Goal: Task Accomplishment & Management: Manage account settings

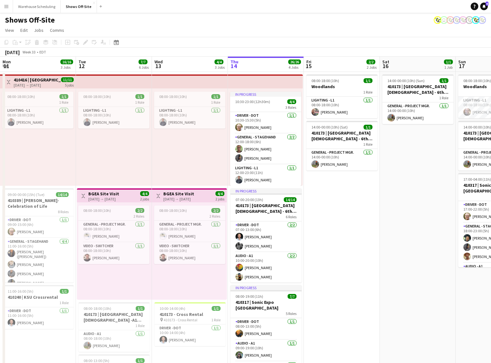
scroll to position [60, 0]
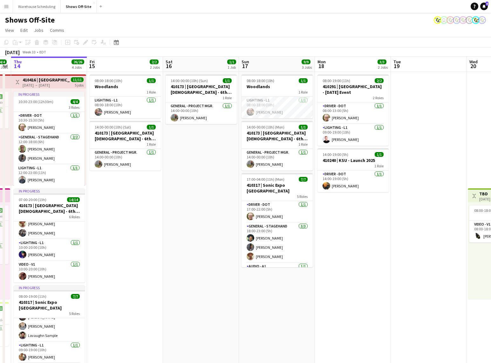
drag, startPoint x: 198, startPoint y: 183, endPoint x: -6, endPoint y: 183, distance: 204.1
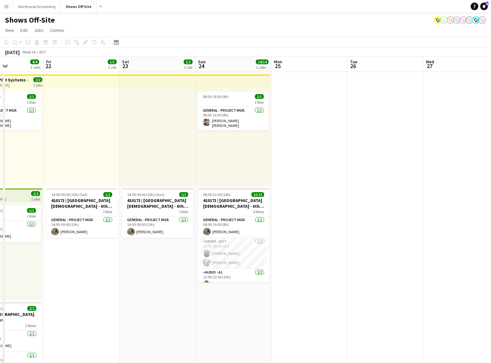
drag, startPoint x: 362, startPoint y: 190, endPoint x: 289, endPoint y: 170, distance: 75.7
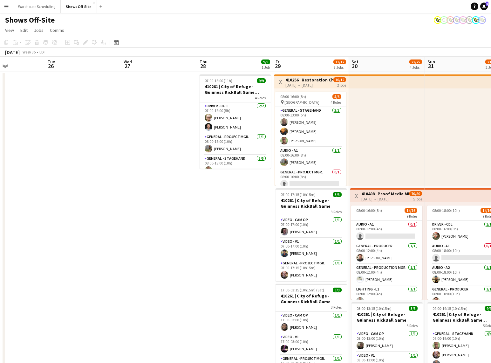
drag, startPoint x: 394, startPoint y: 172, endPoint x: 29, endPoint y: 151, distance: 365.3
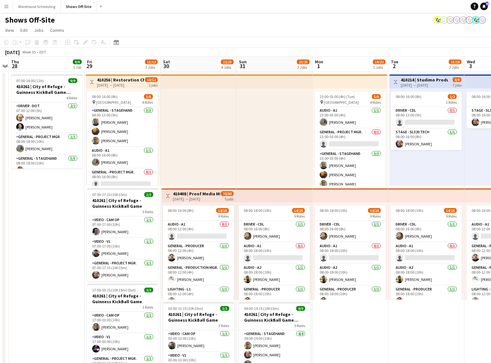
drag, startPoint x: 45, startPoint y: 175, endPoint x: 27, endPoint y: 177, distance: 17.3
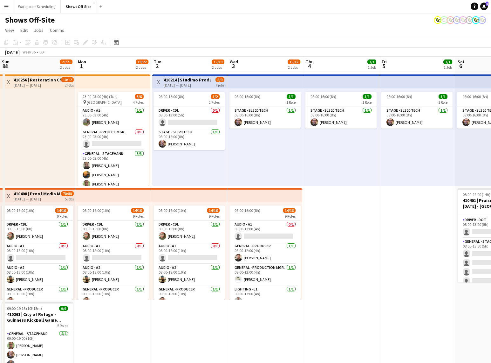
drag, startPoint x: 260, startPoint y: 159, endPoint x: 78, endPoint y: 157, distance: 182.8
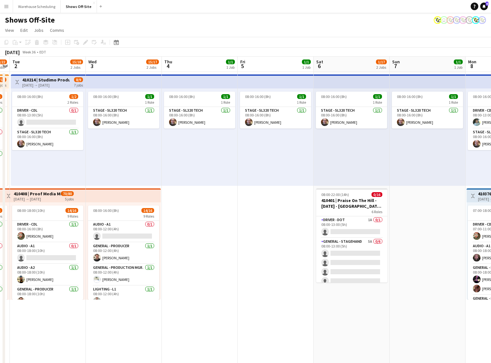
scroll to position [0, 137]
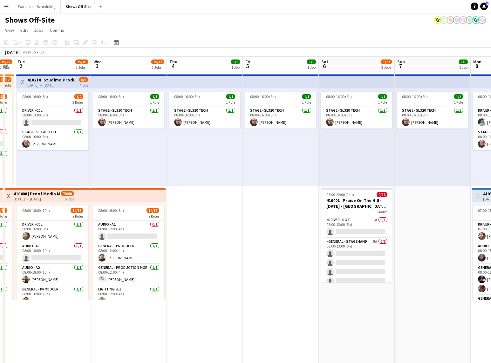
drag, startPoint x: 438, startPoint y: 139, endPoint x: 302, endPoint y: 138, distance: 136.4
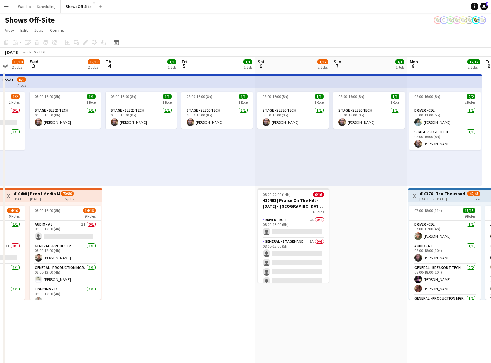
scroll to position [0, 228]
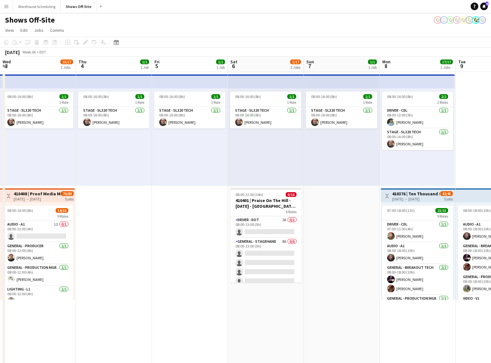
drag, startPoint x: 213, startPoint y: 233, endPoint x: 156, endPoint y: 237, distance: 56.7
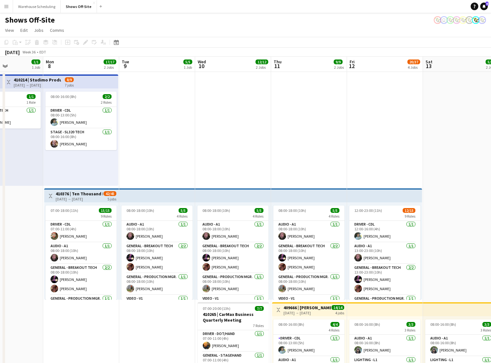
drag, startPoint x: 190, startPoint y: 226, endPoint x: 22, endPoint y: 222, distance: 168.3
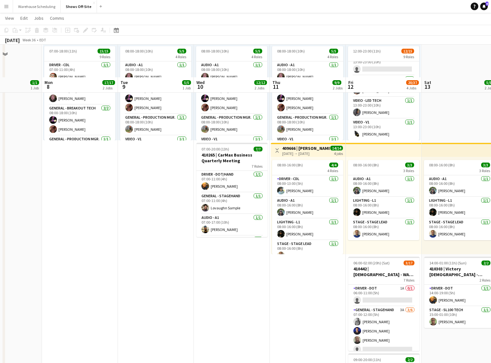
scroll to position [191, 0]
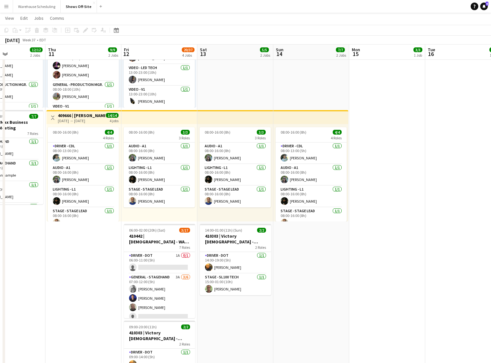
drag, startPoint x: 300, startPoint y: 297, endPoint x: 78, endPoint y: 288, distance: 222.1
click at [50, 290] on app-calendar-viewport "Sun 7 1/1 1 Job Mon 8 17/17 2 Jobs Tue 9 5/5 1 Job Wed 10 12/12 2 Jobs Thu 11 9…" at bounding box center [245, 252] width 491 height 839
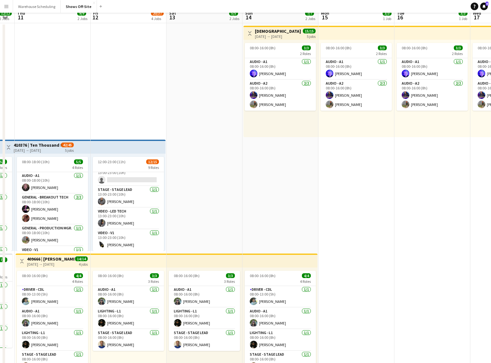
scroll to position [0, 0]
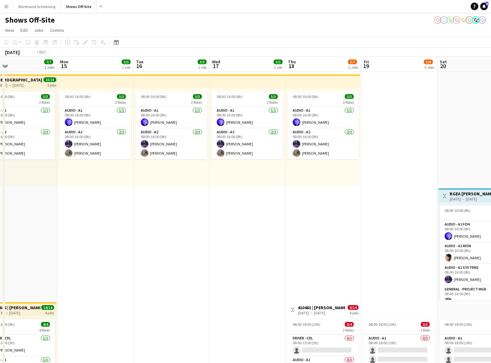
drag, startPoint x: 409, startPoint y: 269, endPoint x: 72, endPoint y: 266, distance: 337.0
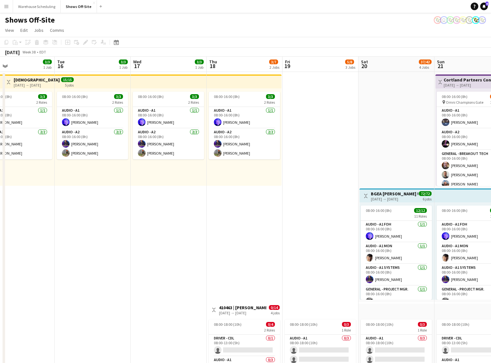
drag, startPoint x: 260, startPoint y: 266, endPoint x: 52, endPoint y: 267, distance: 208.6
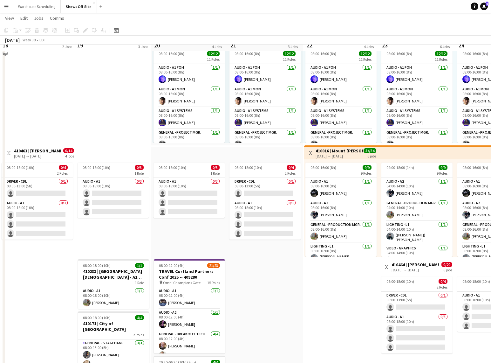
scroll to position [148, 0]
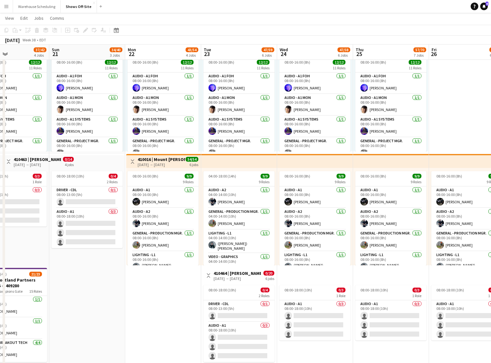
drag, startPoint x: 150, startPoint y: 299, endPoint x: 119, endPoint y: 297, distance: 30.9
click at [119, 297] on app-calendar-viewport "Wed 17 3/3 1 Job Thu 18 3/7 2 Jobs Fri 19 5/8 3 Jobs Sat 20 37/42 4 Jobs Sun 21…" at bounding box center [245, 296] width 491 height 839
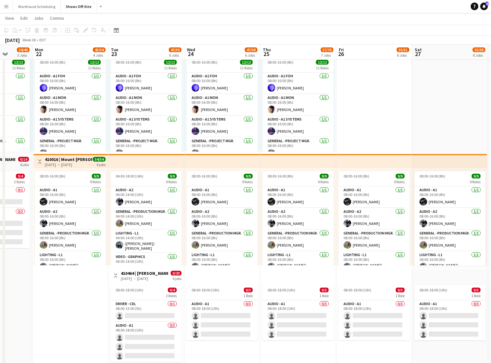
scroll to position [0, 275]
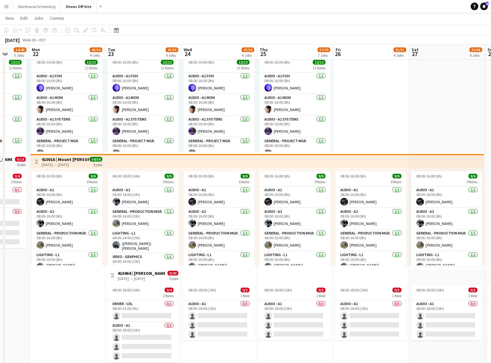
drag, startPoint x: 170, startPoint y: 292, endPoint x: 74, endPoint y: 286, distance: 96.3
click at [74, 286] on app-calendar-viewport "Thu 18 3/7 2 Jobs Fri 19 5/8 3 Jobs Sat 20 37/42 4 Jobs Sun 21 34/40 3 Jobs Mon…" at bounding box center [245, 296] width 491 height 839
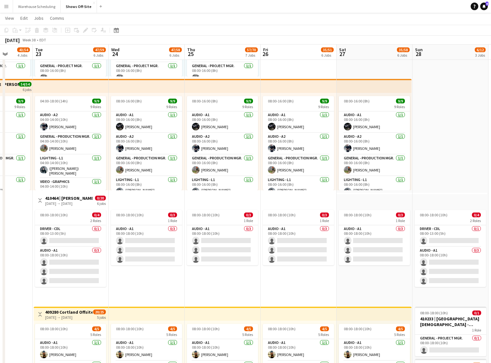
scroll to position [0, 275]
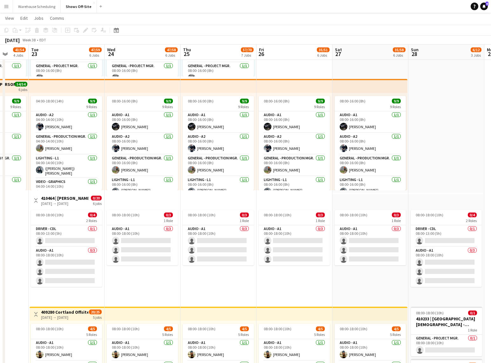
drag, startPoint x: 235, startPoint y: 284, endPoint x: 158, endPoint y: 281, distance: 76.7
click at [158, 281] on app-calendar-viewport "Fri 19 5/8 3 Jobs Sat 20 37/42 4 Jobs Sun 21 34/40 3 Jobs Mon 22 43/54 4 Jobs T…" at bounding box center [245, 221] width 491 height 839
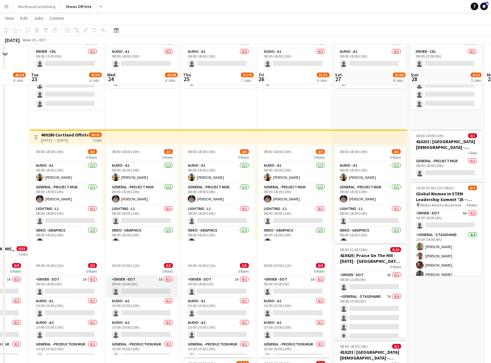
scroll to position [425, 0]
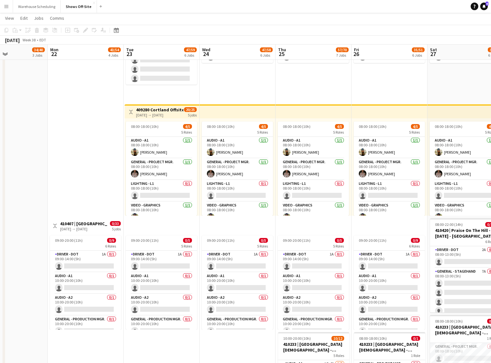
drag, startPoint x: 26, startPoint y: 203, endPoint x: 121, endPoint y: 196, distance: 95.1
click at [121, 196] on app-calendar-viewport "Fri 19 5/8 3 Jobs Sat 20 37/42 4 Jobs Sun 21 34/40 3 Jobs Mon 22 43/54 4 Jobs T…" at bounding box center [245, 19] width 491 height 839
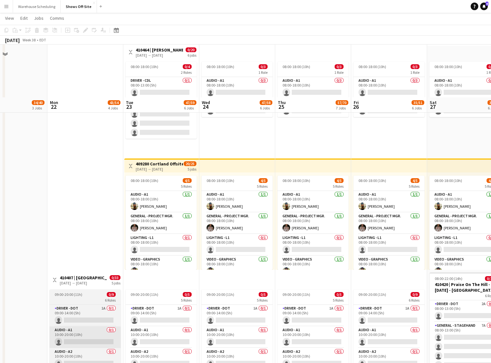
scroll to position [501, 0]
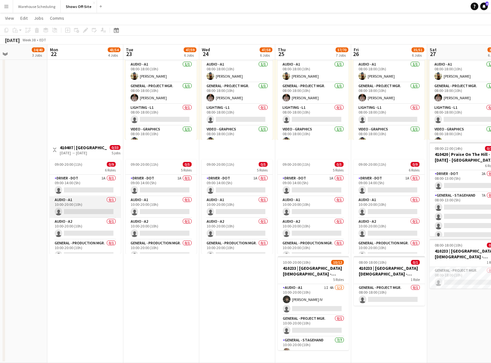
click at [83, 202] on app-card-role "Audio - A1 0/1 10:00-20:00 (10h) single-neutral-actions" at bounding box center [85, 207] width 71 height 22
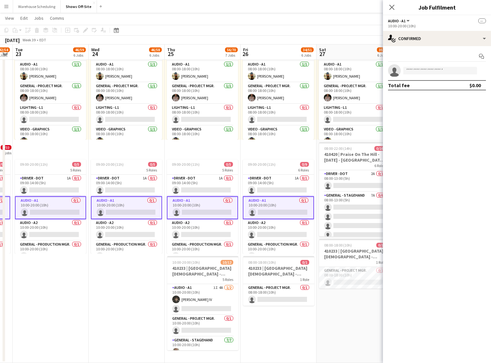
scroll to position [0, 217]
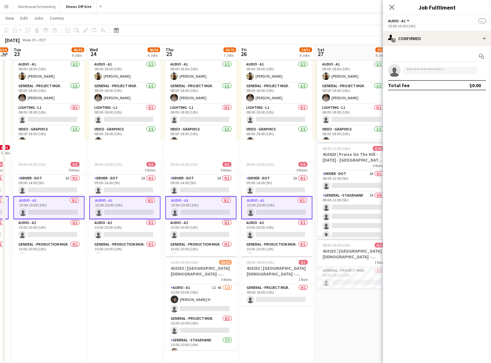
drag, startPoint x: 80, startPoint y: 279, endPoint x: 46, endPoint y: 279, distance: 34.7
click at [203, 348] on app-card-role "Video - V1 [DATE] 10:00-20:00 (10h) [PERSON_NAME]" at bounding box center [201, 339] width 71 height 22
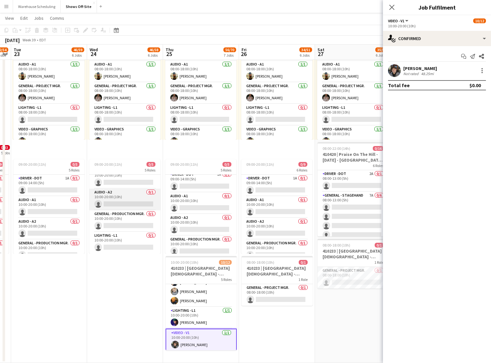
scroll to position [0, 0]
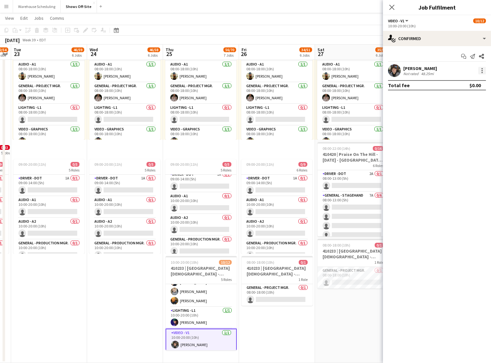
click at [481, 71] on div at bounding box center [483, 71] width 8 height 8
click at [454, 148] on button "Remove" at bounding box center [462, 143] width 50 height 15
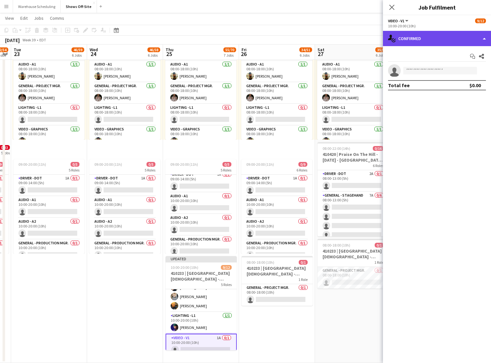
click at [439, 40] on div "single-neutral-actions-check-2 Confirmed" at bounding box center [437, 38] width 108 height 15
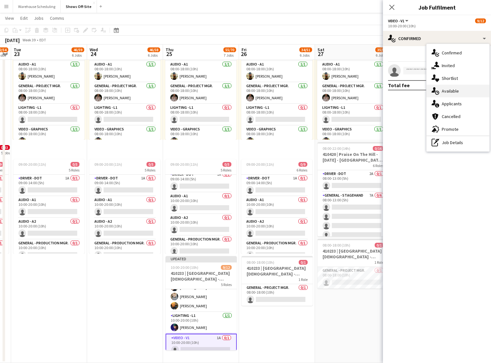
click at [443, 89] on div "single-neutral-actions-upload Available" at bounding box center [458, 91] width 63 height 13
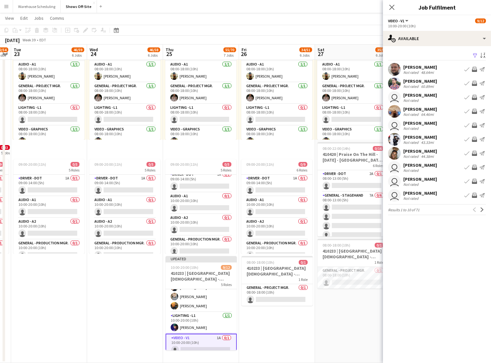
click at [437, 46] on div "Filter Sort asc [PERSON_NAME] Not rated 48.64mi Book crew Invite crew Send noti…" at bounding box center [437, 134] width 108 height 176
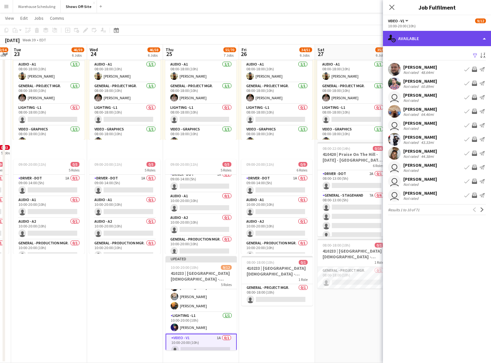
click at [439, 38] on div "single-neutral-actions-upload Available" at bounding box center [437, 38] width 108 height 15
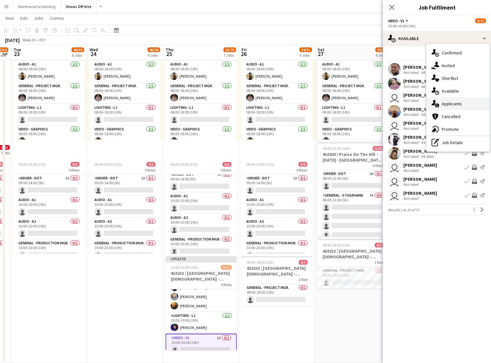
click at [454, 104] on div "single-neutral-actions-information Applicants" at bounding box center [458, 103] width 63 height 13
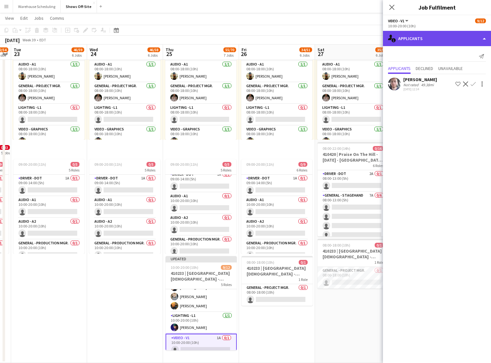
click at [435, 44] on div "single-neutral-actions-information Applicants" at bounding box center [437, 38] width 108 height 15
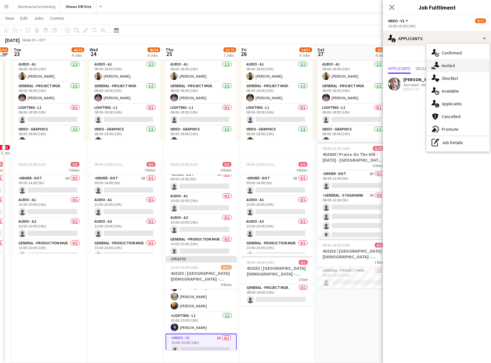
click at [435, 71] on div "single-neutral-actions-share-1 Invited" at bounding box center [458, 65] width 63 height 13
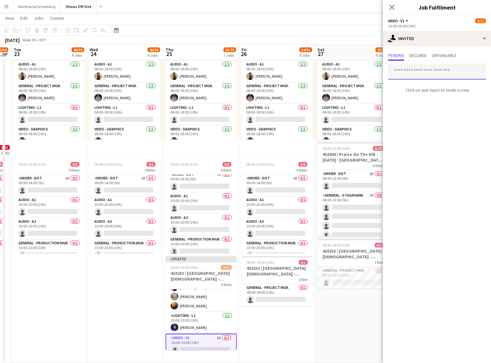
click at [420, 72] on input "text" at bounding box center [437, 72] width 98 height 16
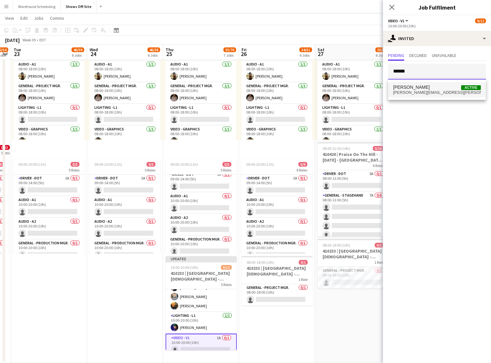
type input "******"
click at [417, 84] on mat-option "[PERSON_NAME] Active [PERSON_NAME][EMAIL_ADDRESS][PERSON_NAME][DOMAIN_NAME]" at bounding box center [437, 89] width 98 height 15
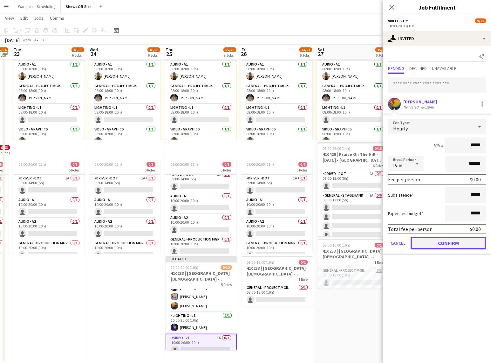
click at [447, 245] on button "Confirm" at bounding box center [448, 243] width 75 height 13
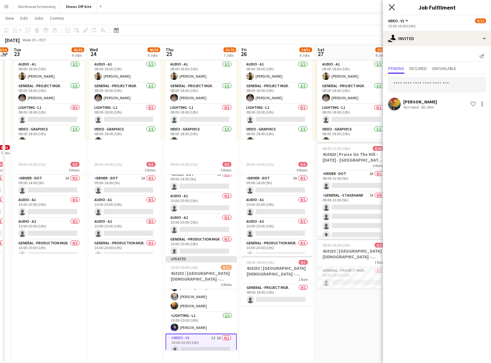
click at [395, 8] on div "Close pop-in" at bounding box center [392, 7] width 18 height 15
click at [393, 9] on icon at bounding box center [391, 7] width 5 height 5
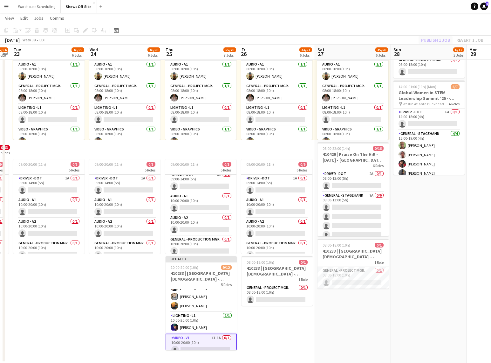
drag, startPoint x: 396, startPoint y: 15, endPoint x: 426, endPoint y: 38, distance: 38.5
click at [397, 15] on app-page-menu "View Day view expanded Day view collapsed Month view Date picker Jump to [DATE]…" at bounding box center [245, 19] width 491 height 12
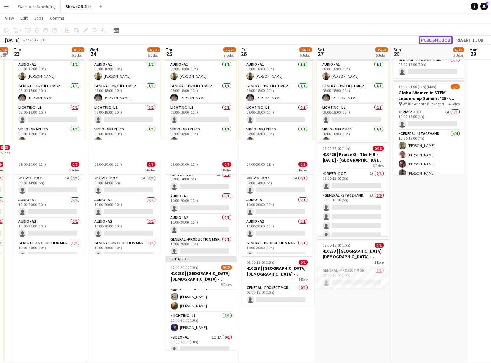
click at [433, 41] on button "Publish 1 job" at bounding box center [436, 40] width 34 height 8
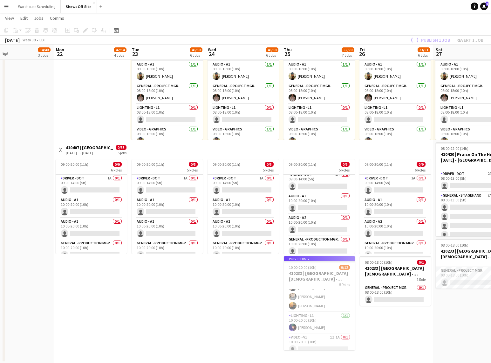
scroll to position [0, 133]
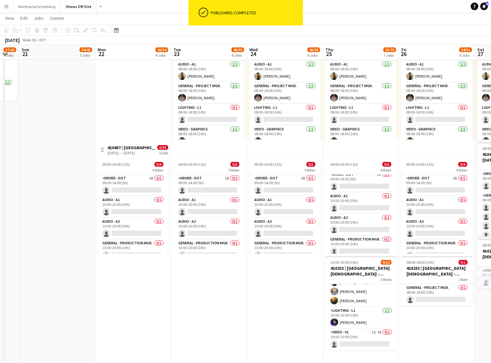
drag, startPoint x: 98, startPoint y: 286, endPoint x: 233, endPoint y: 274, distance: 135.3
click at [136, 205] on app-card-role "Audio - A1 0/1 10:00-20:00 (10h) single-neutral-actions" at bounding box center [132, 207] width 71 height 22
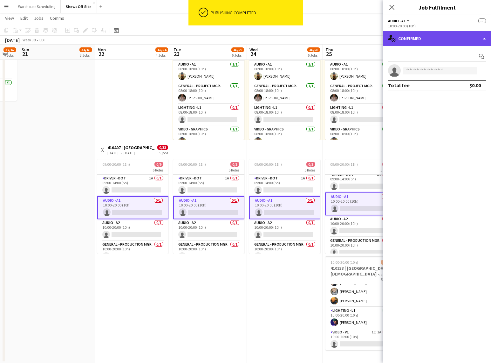
click at [430, 38] on div "single-neutral-actions-check-2 Confirmed" at bounding box center [437, 38] width 108 height 15
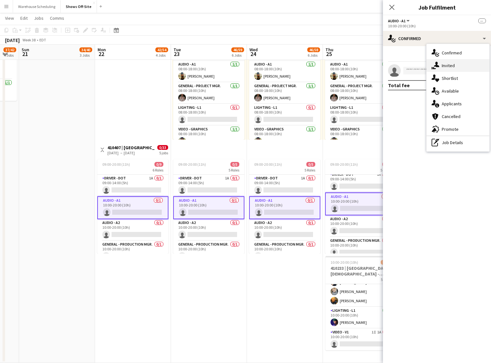
click at [441, 62] on div "single-neutral-actions-share-1 Invited" at bounding box center [458, 65] width 63 height 13
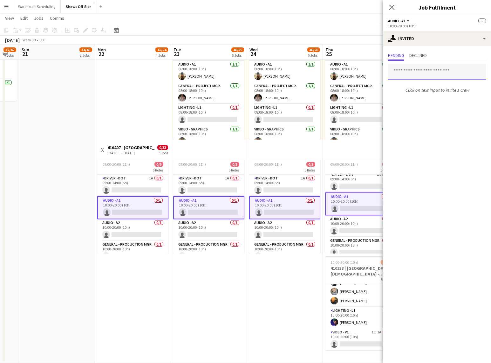
click at [416, 69] on input "text" at bounding box center [437, 72] width 98 height 16
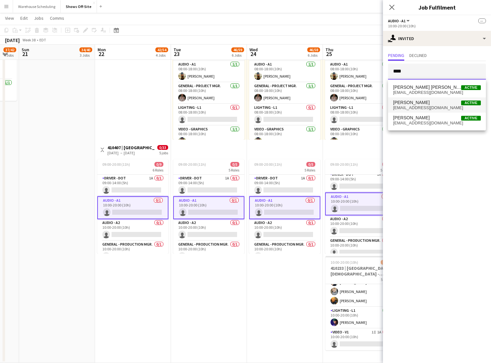
type input "****"
click at [421, 106] on span "[EMAIL_ADDRESS][DOMAIN_NAME]" at bounding box center [437, 107] width 88 height 5
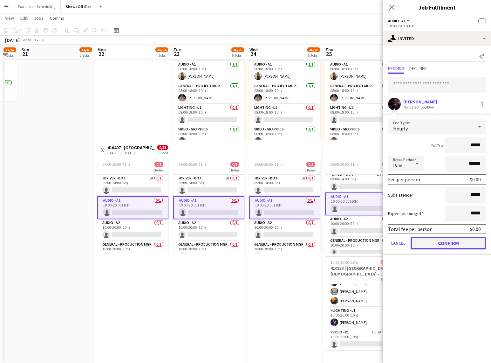
click at [441, 244] on button "Confirm" at bounding box center [448, 243] width 75 height 13
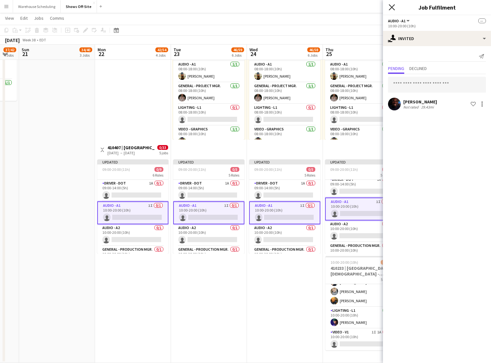
click at [390, 10] on icon "Close pop-in" at bounding box center [392, 7] width 6 height 6
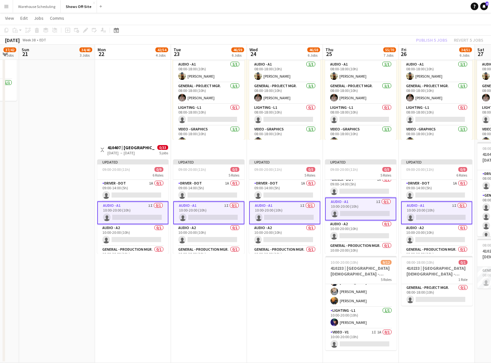
drag, startPoint x: 398, startPoint y: 24, endPoint x: 411, endPoint y: 35, distance: 16.9
click at [398, 24] on app-page-menu "View Day view expanded Day view collapsed Month view Date picker Jump to [DATE]…" at bounding box center [245, 19] width 491 height 12
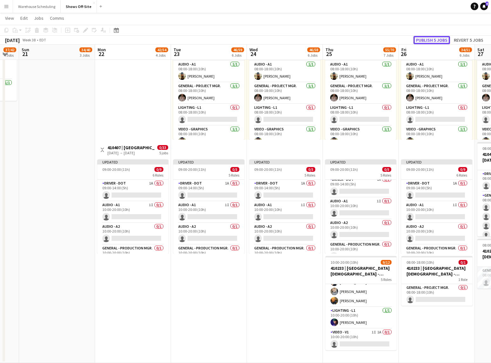
click at [426, 41] on button "Publish 5 jobs" at bounding box center [432, 40] width 37 height 8
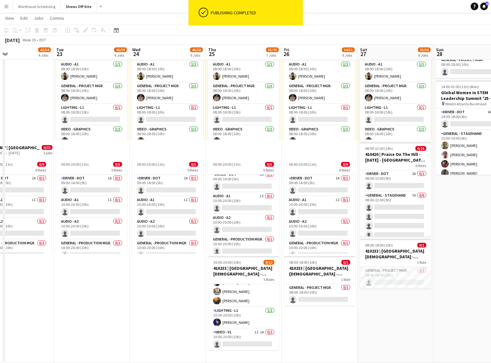
scroll to position [0, 245]
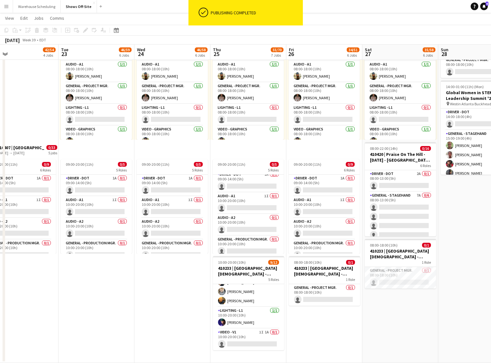
drag, startPoint x: 220, startPoint y: 291, endPoint x: 107, endPoint y: 294, distance: 112.6
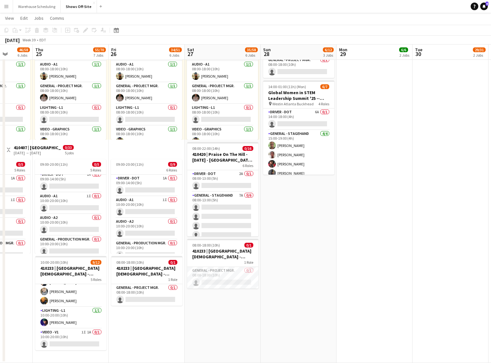
scroll to position [0, 217]
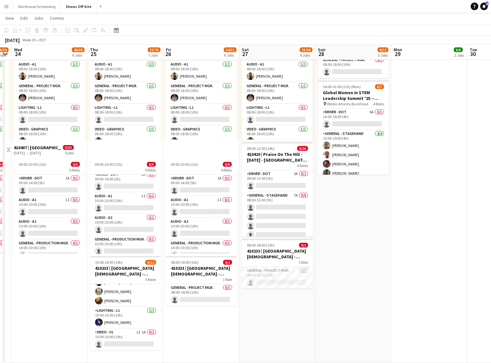
drag, startPoint x: 376, startPoint y: 312, endPoint x: 283, endPoint y: 293, distance: 95.8
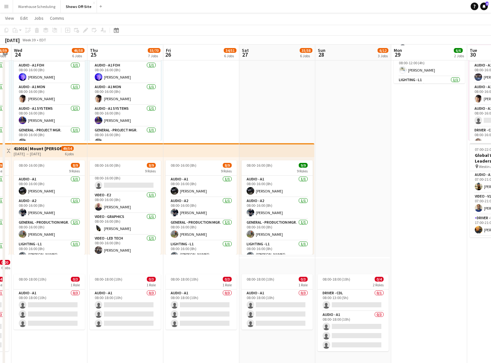
scroll to position [159, 0]
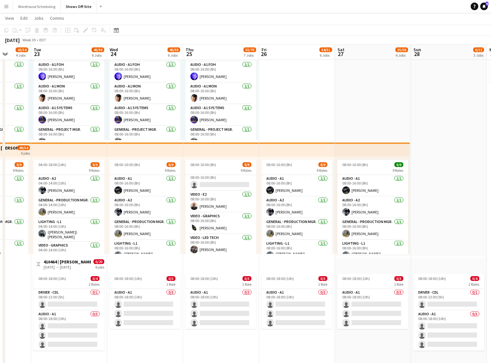
drag, startPoint x: 355, startPoint y: 207, endPoint x: 451, endPoint y: 195, distance: 96.8
click at [451, 195] on app-calendar-viewport "Sat 20 37/42 4 Jobs Sun 21 34/40 3 Jobs Mon 22 42/54 4 Jobs Tue 23 46/59 6 Jobs…" at bounding box center [245, 285] width 491 height 839
click at [72, 319] on app-card-role "Audio - A1 0/3 08:00-18:00 (10h) single-neutral-actions single-neutral-actions …" at bounding box center [69, 330] width 71 height 40
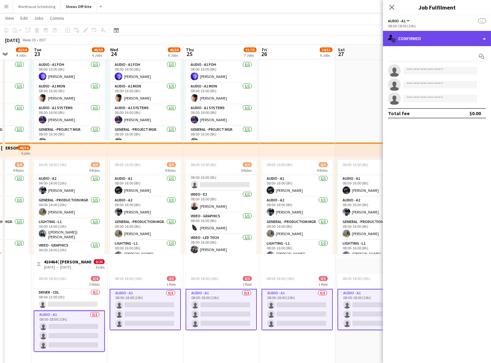
click at [453, 42] on div "single-neutral-actions-check-2 Confirmed" at bounding box center [437, 38] width 108 height 15
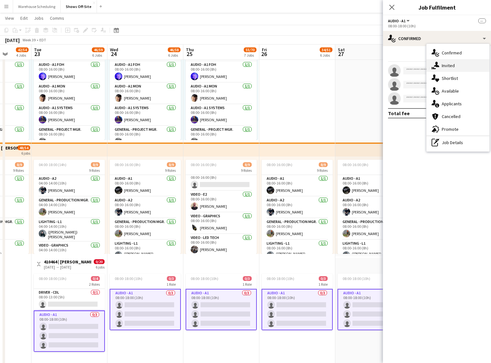
click at [448, 65] on div "single-neutral-actions-share-1 Invited" at bounding box center [458, 65] width 63 height 13
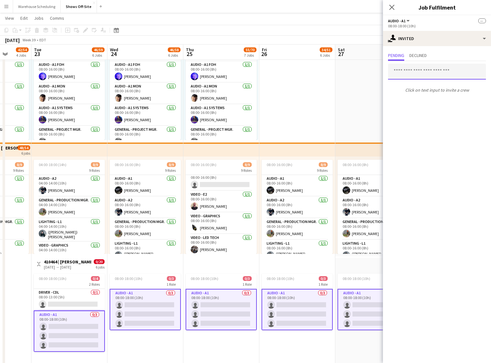
click at [407, 72] on input "text" at bounding box center [437, 72] width 98 height 16
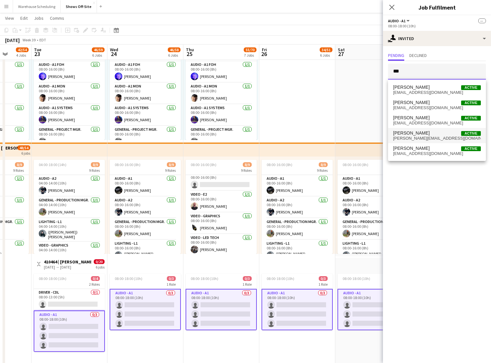
type input "***"
click at [417, 136] on span "[PERSON_NAME][EMAIL_ADDRESS][DOMAIN_NAME]" at bounding box center [437, 138] width 88 height 5
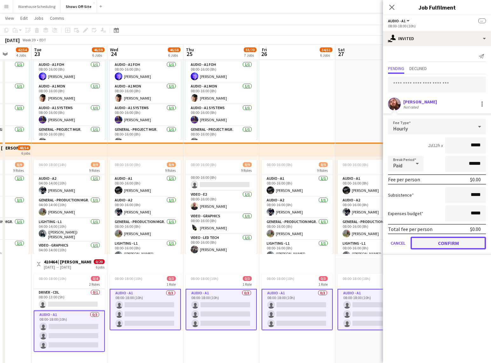
click at [445, 249] on button "Confirm" at bounding box center [448, 243] width 75 height 13
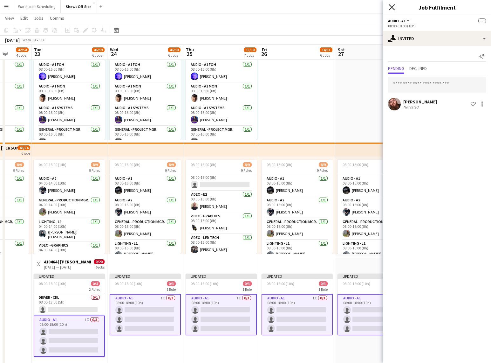
click at [389, 7] on icon "Close pop-in" at bounding box center [392, 7] width 6 height 6
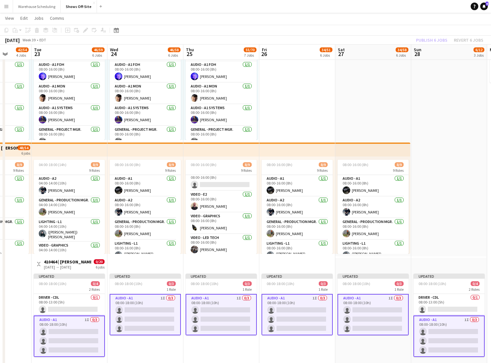
click at [429, 38] on div "Publish 6 jobs Revert 6 jobs" at bounding box center [450, 40] width 83 height 8
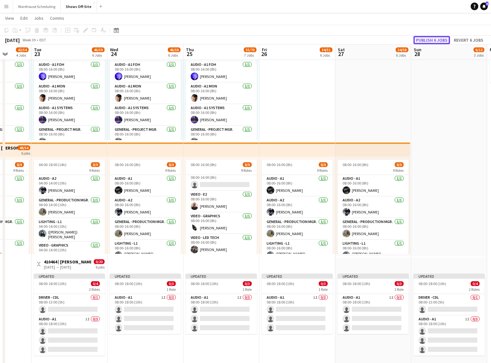
click at [429, 40] on button "Publish 6 jobs" at bounding box center [432, 40] width 37 height 8
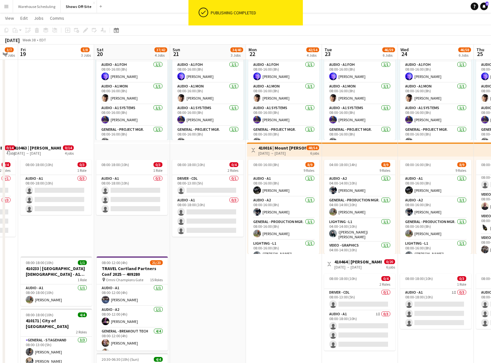
drag, startPoint x: 177, startPoint y: 334, endPoint x: 475, endPoint y: 321, distance: 297.5
click at [475, 321] on app-calendar-viewport "Wed 17 3/3 1 Job Thu 18 3/7 2 Jobs Fri 19 5/8 3 Jobs Sat 20 37/42 4 Jobs Sun 21…" at bounding box center [245, 285] width 491 height 839
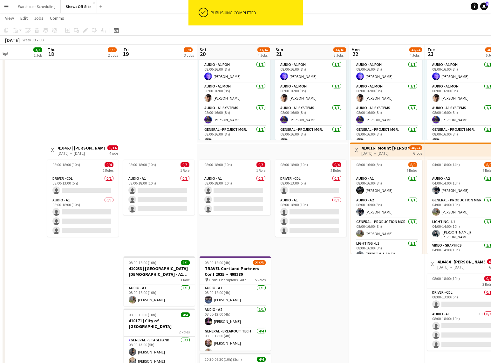
scroll to position [0, 182]
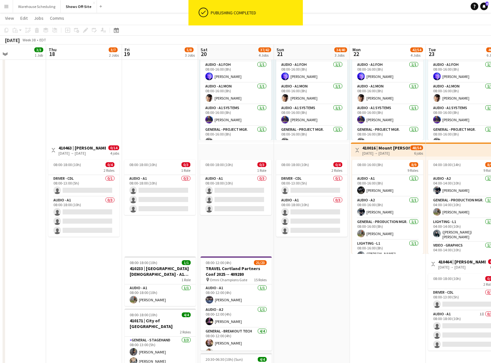
drag, startPoint x: 345, startPoint y: 311, endPoint x: 415, endPoint y: 307, distance: 70.7
click at [415, 307] on app-calendar-viewport "Mon 15 3/3 1 Job Tue 16 3/3 1 Job Wed 17 3/3 1 Job Thu 18 3/7 2 Jobs Fri 19 5/8…" at bounding box center [245, 285] width 491 height 839
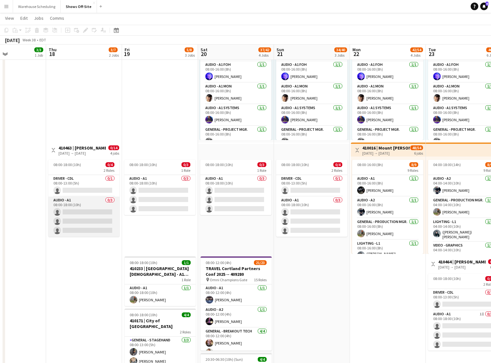
click at [98, 218] on app-card-role "Audio - A1 0/3 08:00-18:00 (10h) single-neutral-actions single-neutral-actions …" at bounding box center [83, 216] width 71 height 40
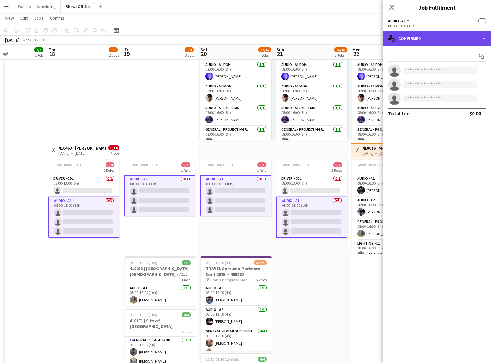
click at [438, 41] on div "single-neutral-actions-check-2 Confirmed" at bounding box center [437, 38] width 108 height 15
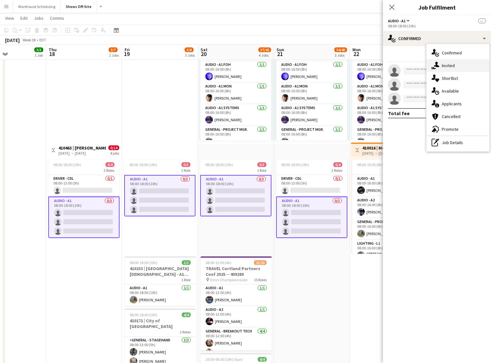
click at [454, 61] on div "single-neutral-actions-share-1 Invited" at bounding box center [458, 65] width 63 height 13
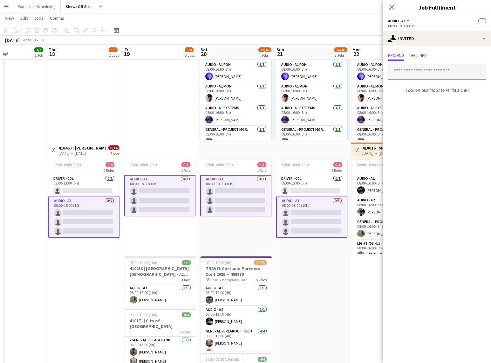
click at [424, 69] on input "text" at bounding box center [437, 72] width 98 height 16
type input "*"
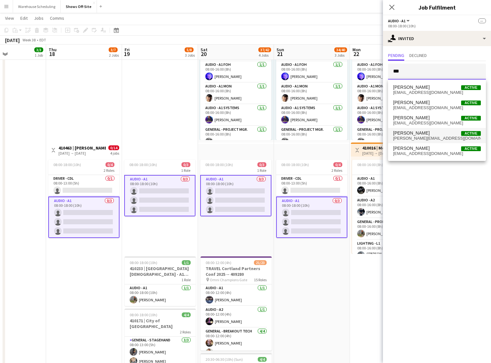
type input "***"
click at [423, 138] on span "[PERSON_NAME][EMAIL_ADDRESS][DOMAIN_NAME]" at bounding box center [437, 138] width 88 height 5
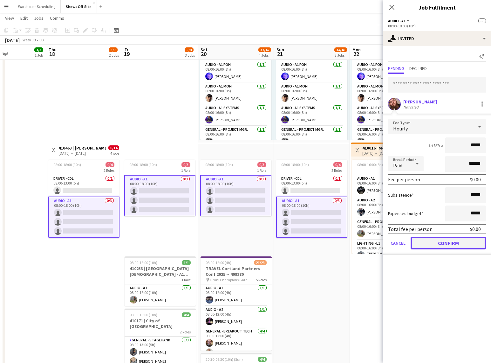
click at [442, 239] on button "Confirm" at bounding box center [448, 243] width 75 height 13
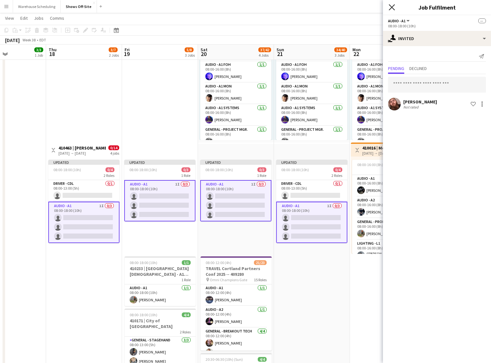
click at [392, 6] on icon at bounding box center [392, 7] width 6 height 6
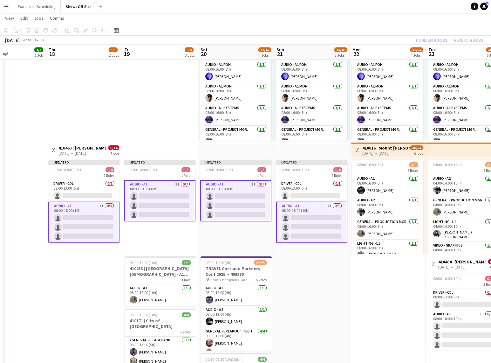
click at [403, 17] on app-page-menu "View Day view expanded Day view collapsed Month view Date picker Jump to [DATE]…" at bounding box center [245, 19] width 491 height 12
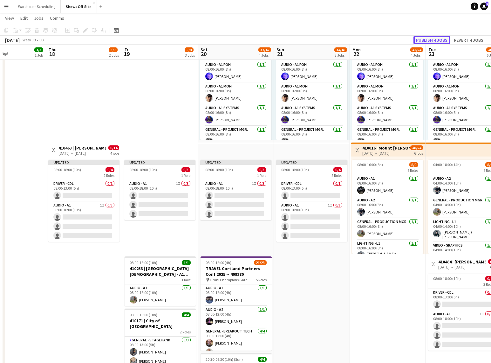
click at [434, 40] on button "Publish 4 jobs" at bounding box center [432, 40] width 37 height 8
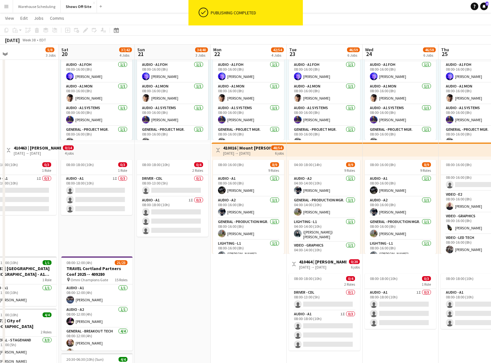
drag, startPoint x: 350, startPoint y: 295, endPoint x: 211, endPoint y: 292, distance: 138.7
click at [210, 293] on app-calendar-viewport "Wed 17 3/3 1 Job Thu 18 3/7 2 Jobs Fri 19 5/8 3 Jobs Sat 20 37/42 4 Jobs Sun 21…" at bounding box center [245, 285] width 491 height 839
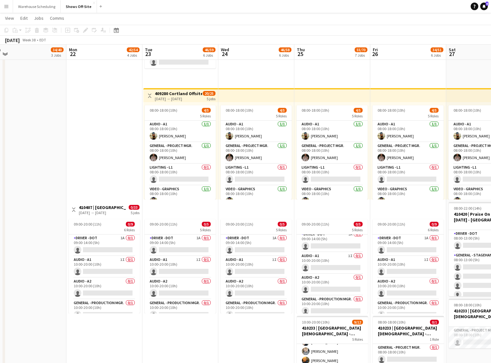
scroll to position [0, 238]
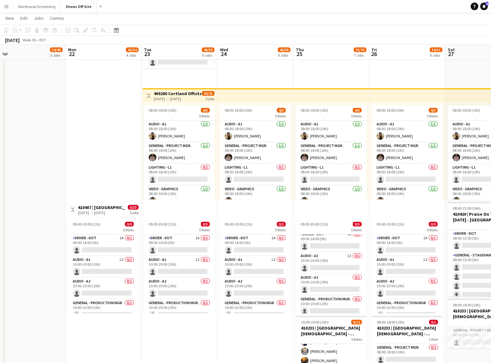
drag, startPoint x: 166, startPoint y: 303, endPoint x: 21, endPoint y: 300, distance: 145.0
click at [21, 300] on app-calendar-viewport "Thu 18 3/7 2 Jobs Fri 19 5/8 3 Jobs Sat 20 37/42 4 Jobs Sun 21 34/40 3 Jobs Mon…" at bounding box center [245, 3] width 491 height 839
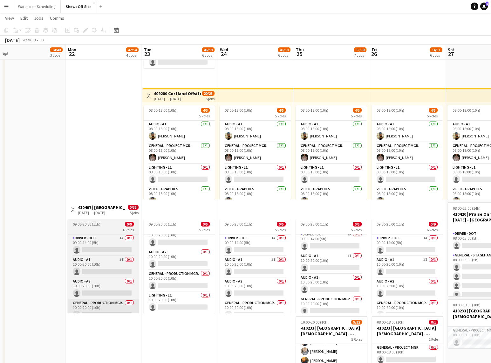
scroll to position [29, 0]
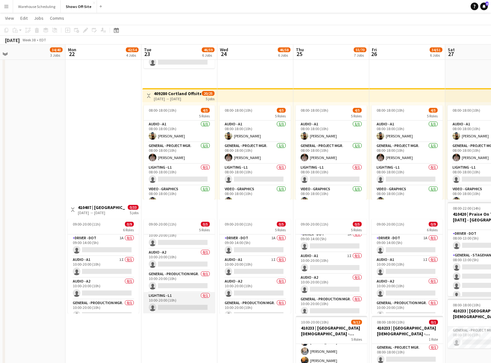
click at [165, 299] on app-card-role "Lighting - L1 0/1 10:00-20:00 (10h) single-neutral-actions" at bounding box center [179, 303] width 71 height 22
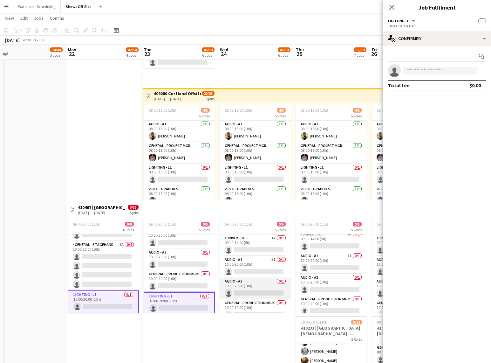
scroll to position [31, 0]
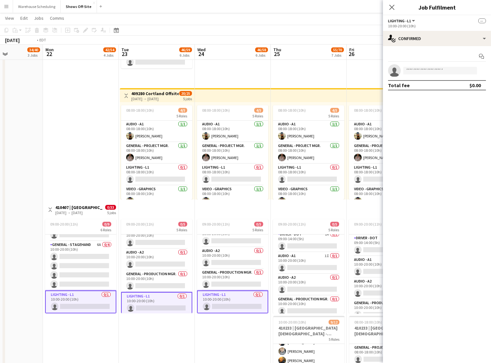
drag, startPoint x: 241, startPoint y: 337, endPoint x: 156, endPoint y: 339, distance: 85.6
click at [156, 339] on app-calendar-viewport "Thu 18 3/7 2 Jobs Fri 19 5/8 3 Jobs Sat 20 37/42 4 Jobs Sun 21 34/40 3 Jobs Mon…" at bounding box center [245, 3] width 491 height 839
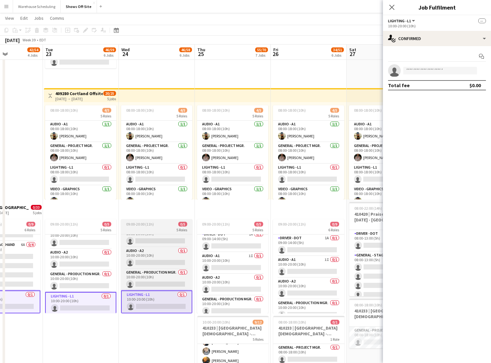
scroll to position [0, 261]
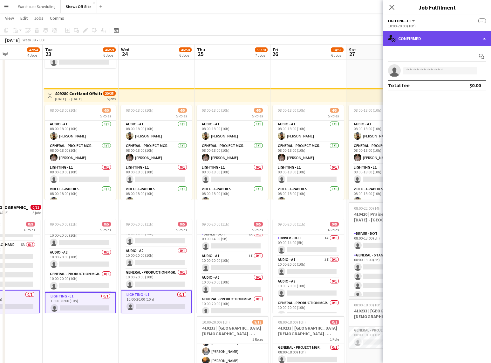
click at [414, 42] on div "single-neutral-actions-check-2 Confirmed" at bounding box center [437, 38] width 108 height 15
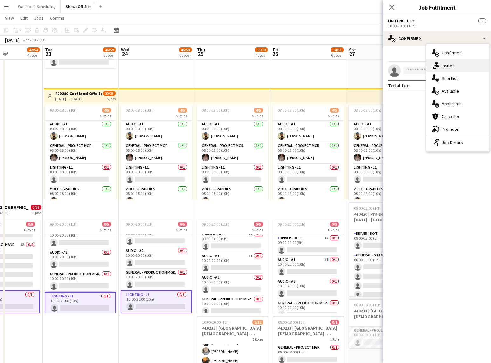
click at [438, 62] on icon "single-neutral-actions-share-1" at bounding box center [436, 66] width 8 height 8
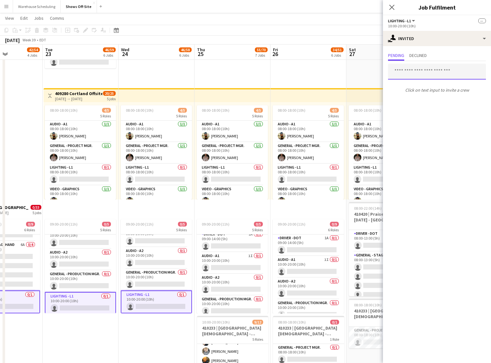
click at [421, 70] on input "text" at bounding box center [437, 72] width 98 height 16
type input "***"
type input "*****"
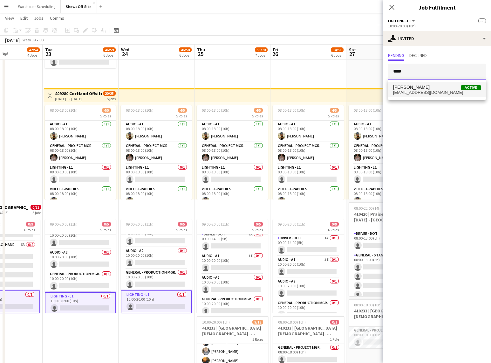
type input "****"
click at [416, 94] on span "[EMAIL_ADDRESS][DOMAIN_NAME]" at bounding box center [437, 92] width 88 height 5
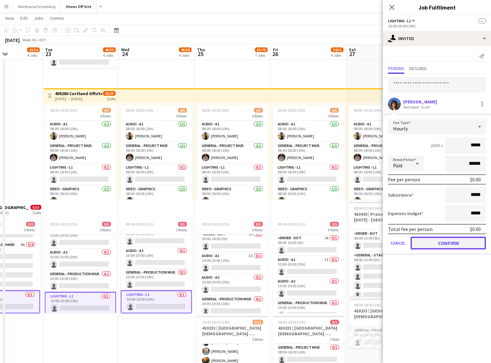
click at [446, 238] on button "Confirm" at bounding box center [448, 243] width 75 height 13
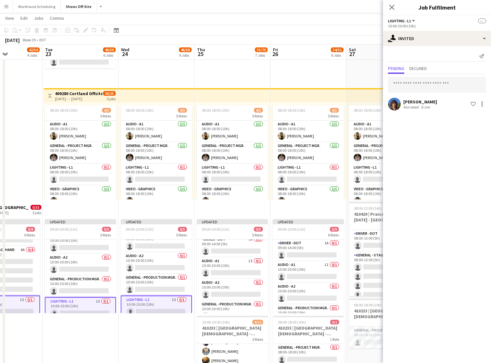
scroll to position [85, 0]
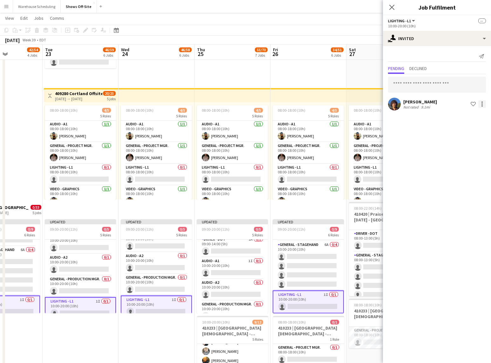
click at [482, 103] on div at bounding box center [483, 104] width 8 height 8
click at [470, 155] on button "Cancel invitation" at bounding box center [462, 161] width 48 height 15
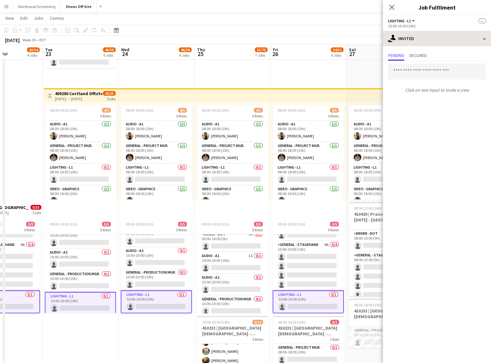
scroll to position [80, 0]
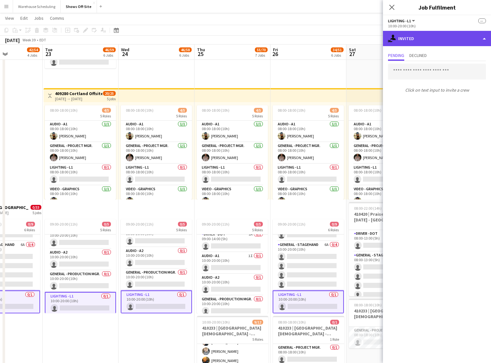
click at [429, 44] on div "single-neutral-actions-share-1 Invited" at bounding box center [437, 38] width 108 height 15
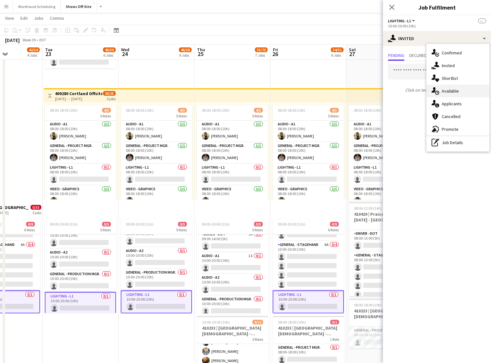
click at [445, 89] on div "single-neutral-actions-upload Available" at bounding box center [458, 91] width 63 height 13
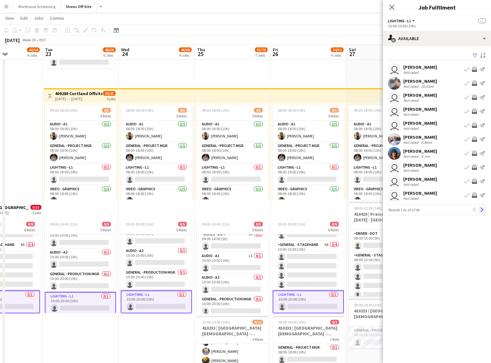
click at [479, 209] on button "Next" at bounding box center [483, 210] width 8 height 8
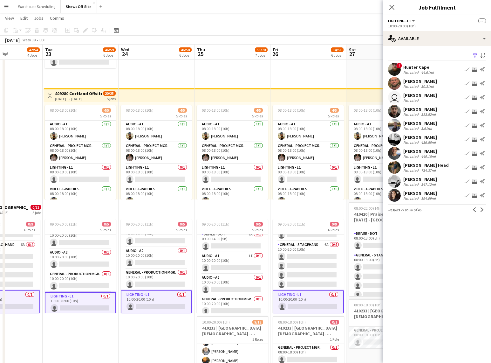
click at [479, 209] on button "Next" at bounding box center [483, 210] width 8 height 8
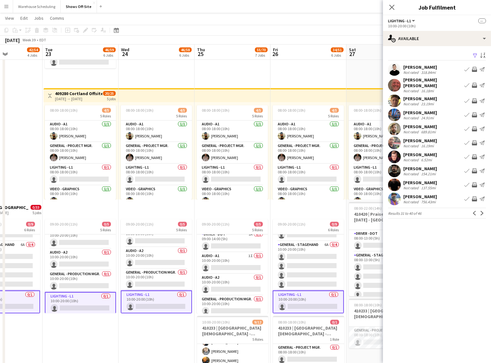
click at [479, 209] on button "Next" at bounding box center [483, 213] width 8 height 8
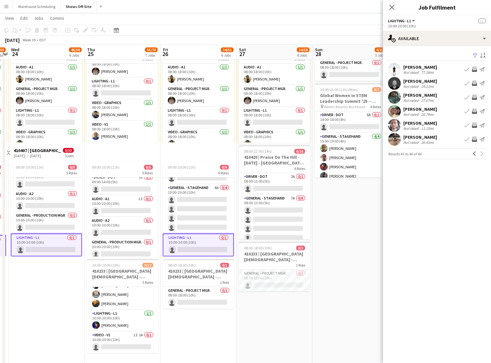
scroll to position [0, 221]
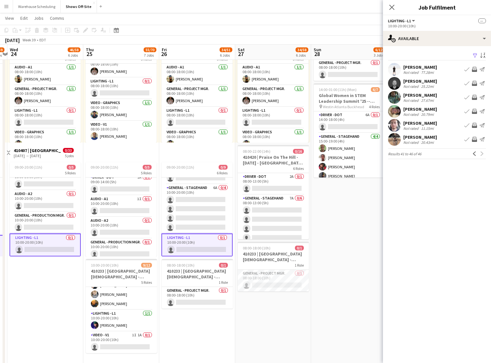
drag, startPoint x: 304, startPoint y: 326, endPoint x: 193, endPoint y: 329, distance: 111.3
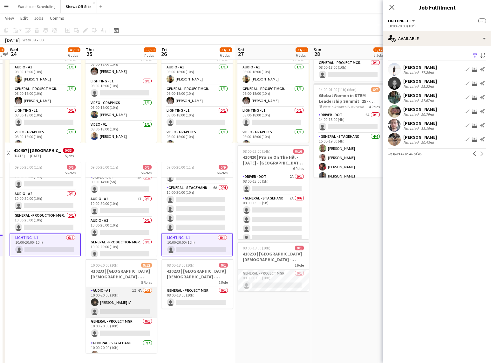
click at [133, 297] on app-card-role "Audio - A1 1I 4A [DATE] 10:00-20:00 (10h) [PERSON_NAME] single-neutral-actions" at bounding box center [121, 302] width 71 height 31
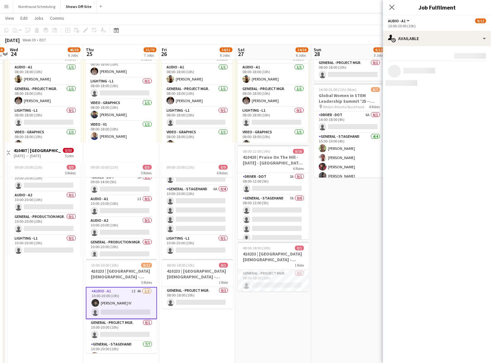
scroll to position [79, 0]
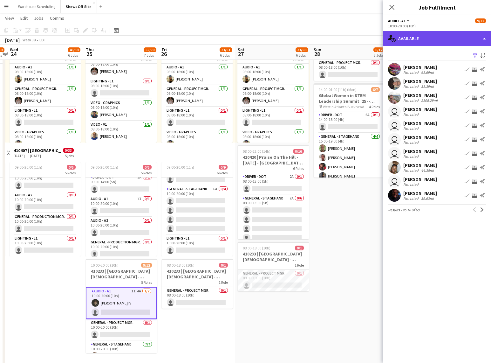
click at [455, 36] on div "single-neutral-actions-upload Available" at bounding box center [437, 38] width 108 height 15
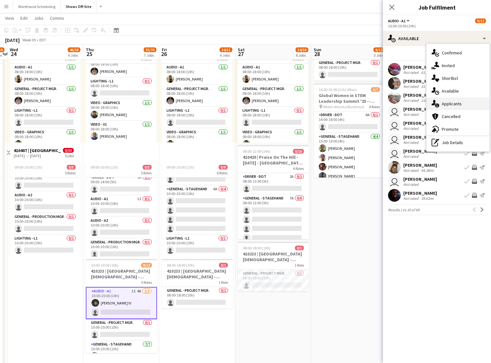
click at [447, 105] on div "single-neutral-actions-information Applicants" at bounding box center [458, 103] width 63 height 13
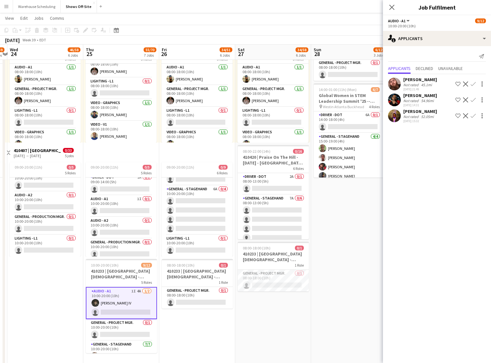
click at [391, 116] on app-user-avatar at bounding box center [394, 115] width 13 height 13
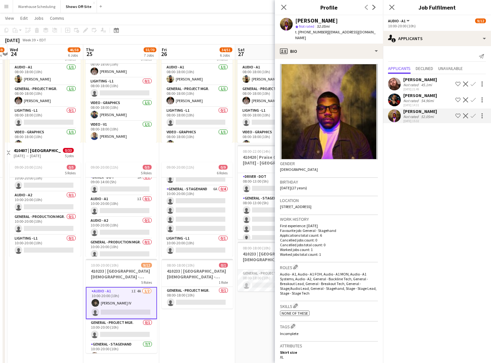
drag, startPoint x: 351, startPoint y: 20, endPoint x: 293, endPoint y: 22, distance: 58.2
click at [293, 22] on div "[PERSON_NAME] star Not rated 52.05mi t. [PHONE_NUMBER] | [EMAIL_ADDRESS][DOMAIN…" at bounding box center [329, 29] width 108 height 28
copy div "[PERSON_NAME]"
click at [390, 7] on icon "Close pop-in" at bounding box center [392, 7] width 6 height 6
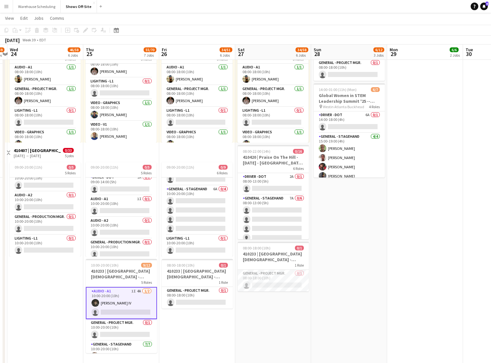
click at [121, 302] on app-card-role "Audio - A1 1I 4A [DATE] 10:00-20:00 (10h) [PERSON_NAME] single-neutral-actions" at bounding box center [121, 303] width 71 height 32
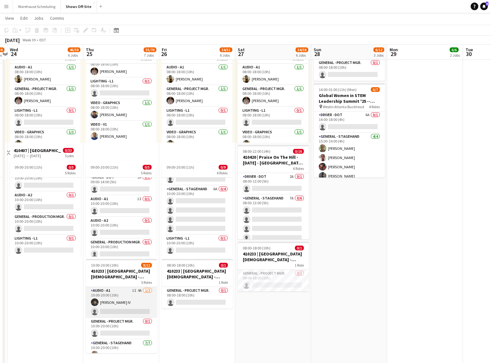
click at [121, 302] on app-card-role "Audio - A1 1I 4A [DATE] 10:00-20:00 (10h) [PERSON_NAME] single-neutral-actions" at bounding box center [121, 302] width 71 height 31
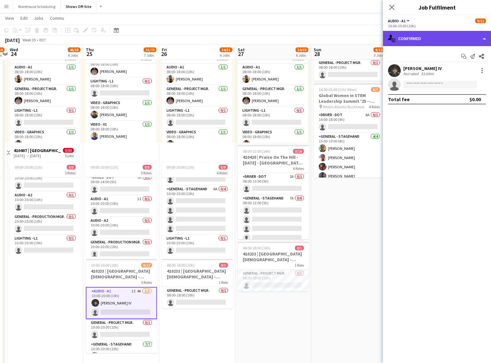
click at [450, 39] on div "single-neutral-actions-check-2 Confirmed" at bounding box center [437, 38] width 108 height 15
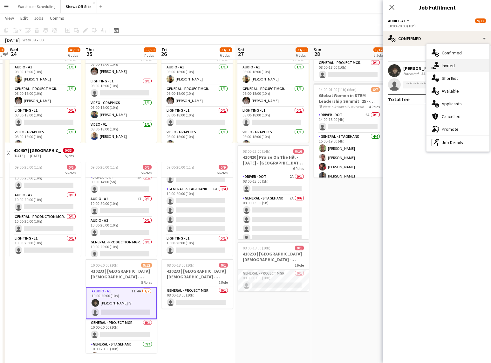
click at [453, 65] on div "single-neutral-actions-share-1 Invited" at bounding box center [458, 65] width 63 height 13
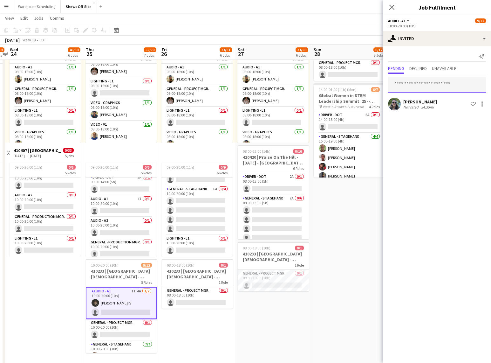
click at [411, 87] on input "text" at bounding box center [437, 85] width 98 height 16
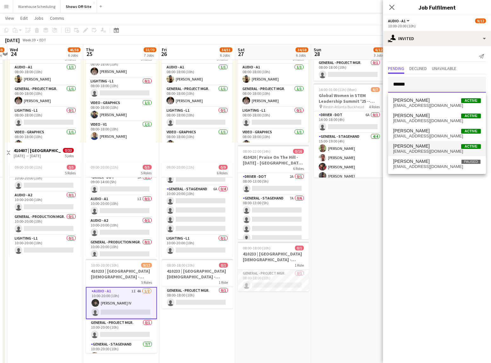
type input "*******"
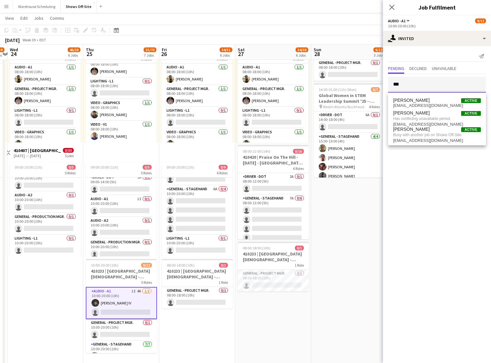
type input "***"
click at [434, 188] on mat-expansion-panel "user-plus Invited Send notification Pending Declined Unavailable *** [PERSON_NA…" at bounding box center [437, 204] width 108 height 317
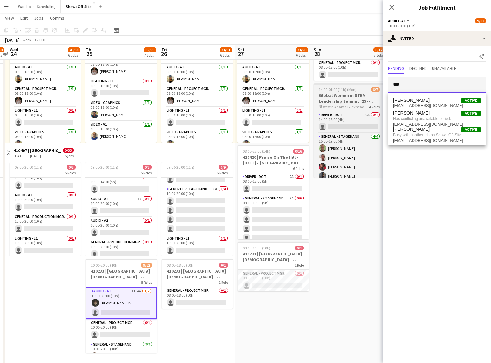
drag, startPoint x: 417, startPoint y: 88, endPoint x: 348, endPoint y: 86, distance: 68.7
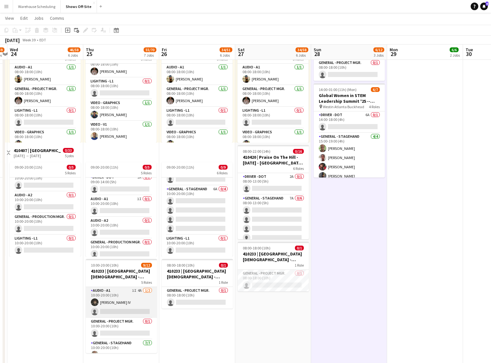
click at [128, 299] on app-card-role "Audio - A1 1I 4A [DATE] 10:00-20:00 (10h) [PERSON_NAME] single-neutral-actions" at bounding box center [121, 302] width 71 height 31
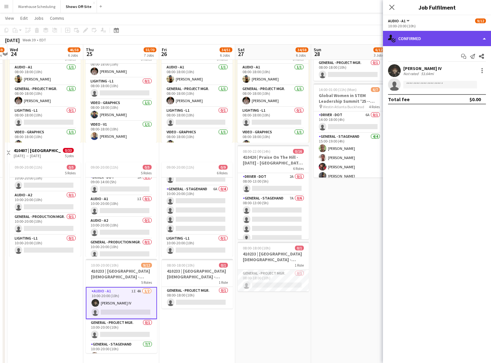
click at [446, 34] on div "single-neutral-actions-check-2 Confirmed" at bounding box center [437, 38] width 108 height 15
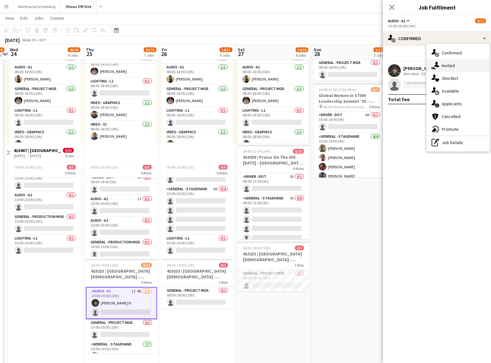
click at [445, 69] on div "single-neutral-actions-share-1 Invited" at bounding box center [458, 65] width 63 height 13
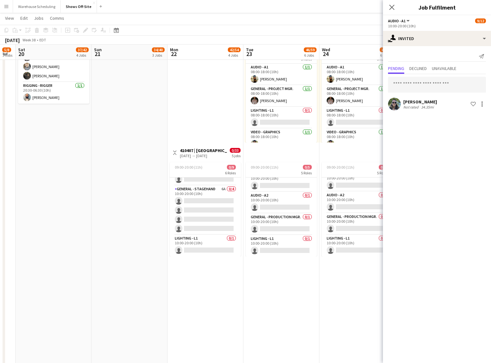
scroll to position [0, 171]
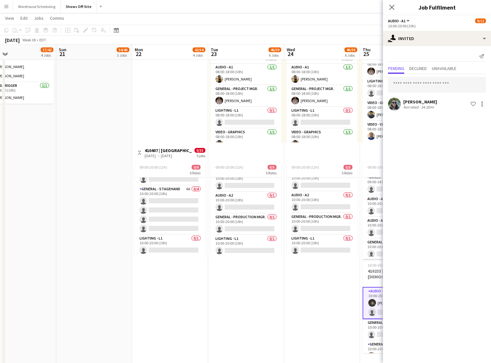
drag, startPoint x: 40, startPoint y: 286, endPoint x: 317, endPoint y: 243, distance: 280.6
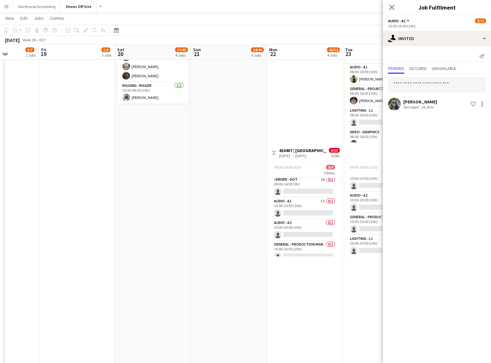
drag, startPoint x: 75, startPoint y: 207, endPoint x: 216, endPoint y: 203, distance: 141.2
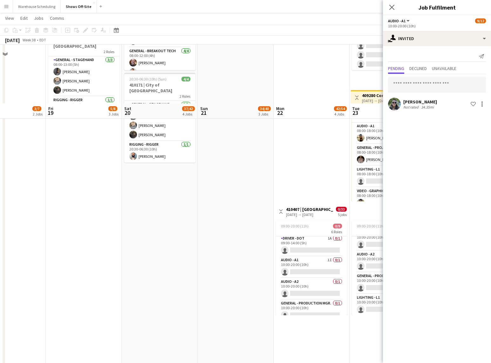
scroll to position [162, 0]
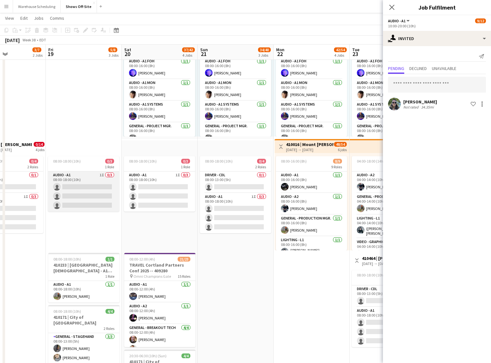
click at [93, 191] on app-card-role "Audio - A1 1I 0/3 08:00-18:00 (10h) single-neutral-actions single-neutral-actio…" at bounding box center [83, 191] width 71 height 40
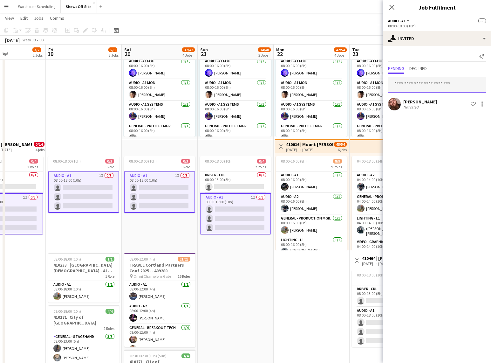
click at [409, 83] on input "text" at bounding box center [437, 85] width 98 height 16
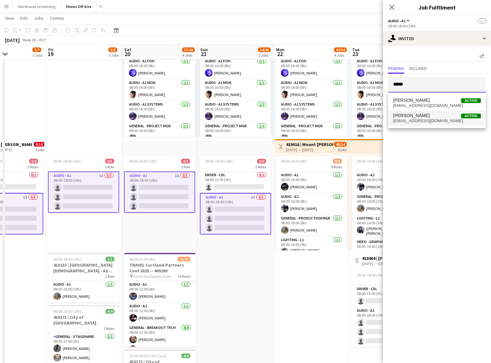
type input "*****"
click at [412, 124] on mat-option "[PERSON_NAME] Active [EMAIL_ADDRESS][DOMAIN_NAME]" at bounding box center [437, 117] width 98 height 15
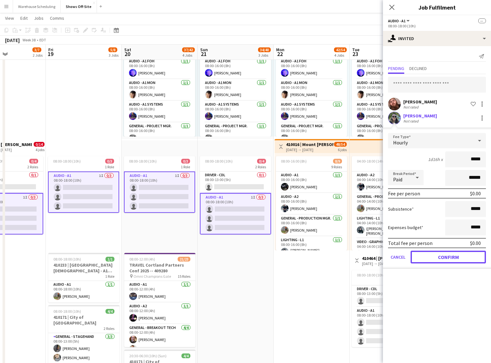
click at [448, 258] on button "Confirm" at bounding box center [448, 257] width 75 height 13
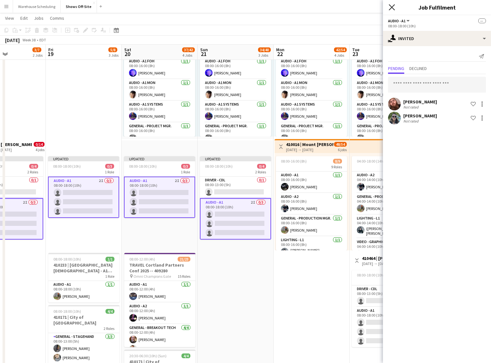
click at [390, 8] on icon "Close pop-in" at bounding box center [392, 7] width 6 height 6
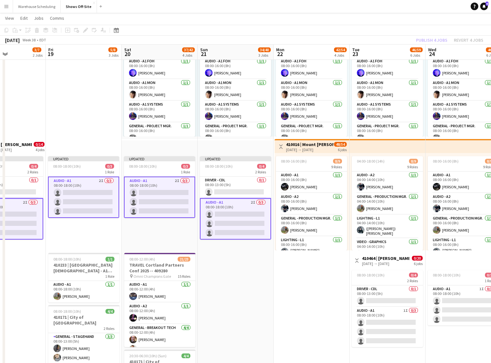
click at [439, 41] on div "Publish 4 jobs Revert 4 jobs" at bounding box center [450, 40] width 83 height 8
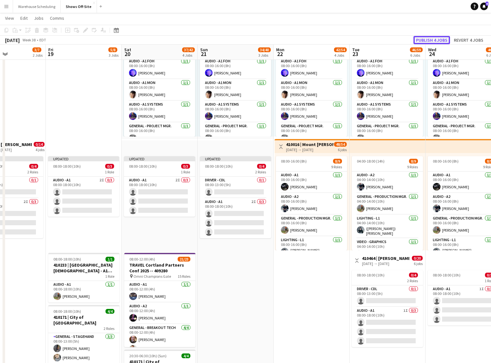
click at [438, 40] on button "Publish 4 jobs" at bounding box center [432, 40] width 37 height 8
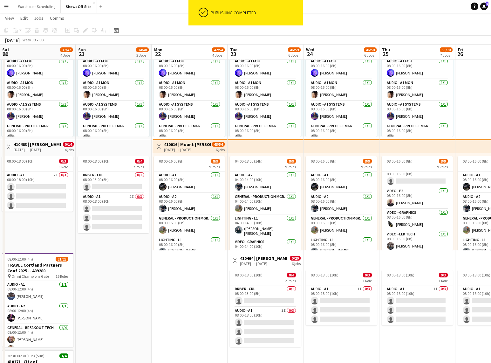
drag, startPoint x: 291, startPoint y: 301, endPoint x: 170, endPoint y: 299, distance: 120.5
click at [162, 301] on app-calendar-viewport "Wed 17 3/3 1 Job Thu 18 3/7 2 Jobs Fri 19 5/8 3 Jobs Sat 20 37/42 4 Jobs Sun 21…" at bounding box center [245, 281] width 491 height 839
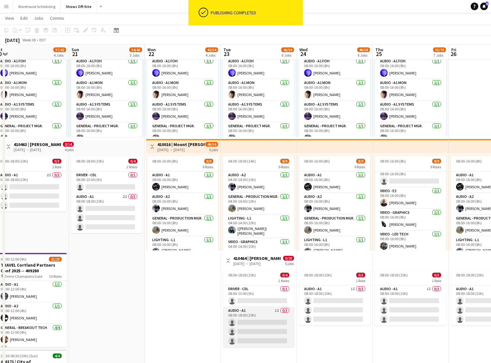
click at [242, 325] on app-card-role "Audio - A1 1I 0/3 08:00-18:00 (10h) single-neutral-actions single-neutral-actio…" at bounding box center [258, 327] width 71 height 40
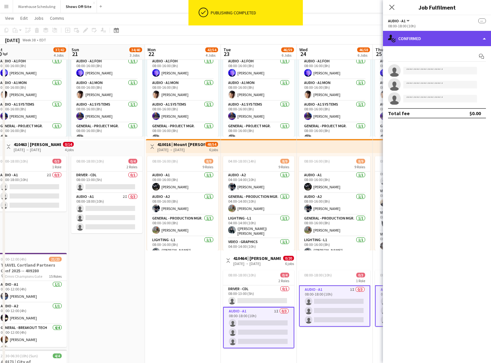
click at [425, 36] on div "single-neutral-actions-check-2 Confirmed" at bounding box center [437, 38] width 108 height 15
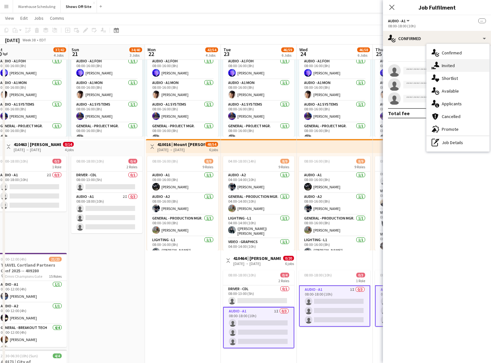
click at [439, 62] on div "single-neutral-actions-share-1 Invited" at bounding box center [458, 65] width 63 height 13
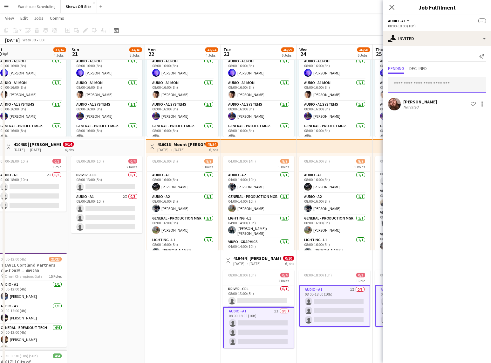
click at [418, 84] on input "text" at bounding box center [437, 85] width 98 height 16
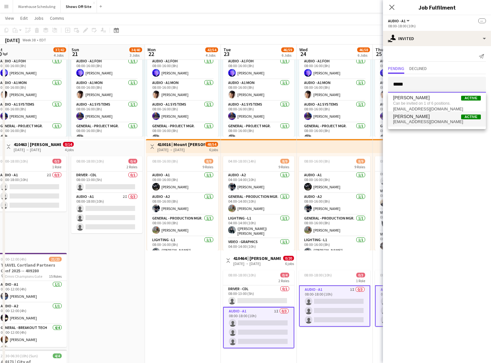
type input "*****"
click at [429, 122] on span "[EMAIL_ADDRESS][DOMAIN_NAME]" at bounding box center [437, 121] width 88 height 5
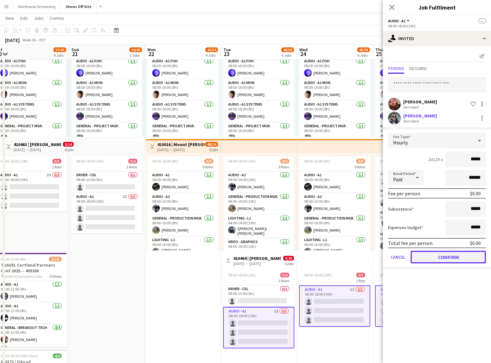
click at [443, 258] on button "Confirm" at bounding box center [448, 257] width 75 height 13
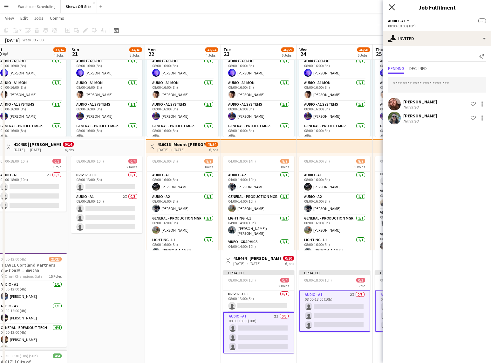
click at [391, 4] on icon "Close pop-in" at bounding box center [392, 7] width 6 height 6
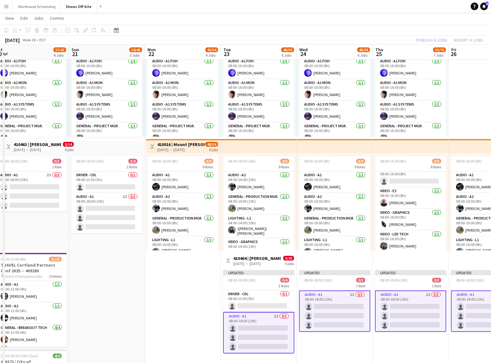
click at [406, 25] on app-toolbar "Copy Paste Paste Command V Paste with crew Command Shift V Paste linked Job [GE…" at bounding box center [245, 30] width 491 height 11
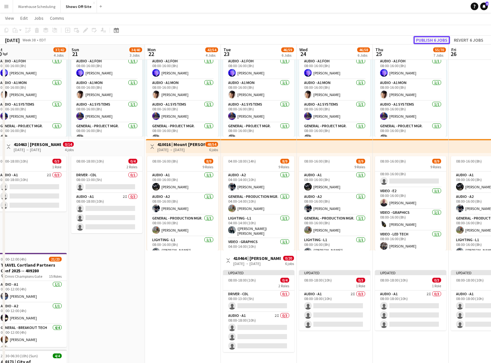
click at [426, 38] on button "Publish 6 jobs" at bounding box center [432, 40] width 37 height 8
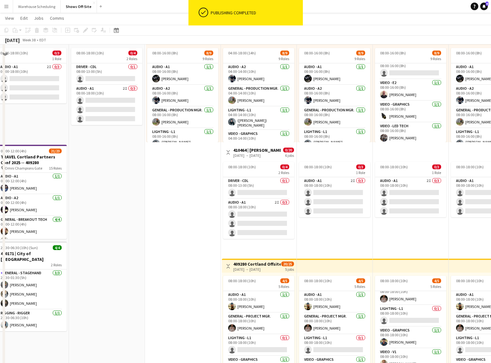
scroll to position [273, 0]
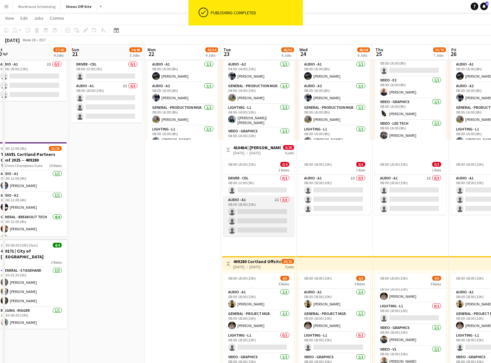
click at [262, 222] on app-card-role "Audio - A1 2I 0/3 08:00-18:00 (10h) single-neutral-actions single-neutral-actio…" at bounding box center [258, 216] width 71 height 40
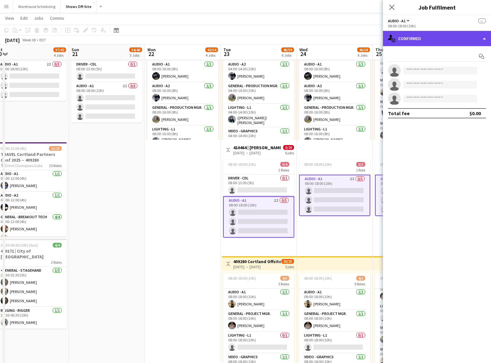
click at [430, 42] on div "single-neutral-actions-check-2 Confirmed" at bounding box center [437, 38] width 108 height 15
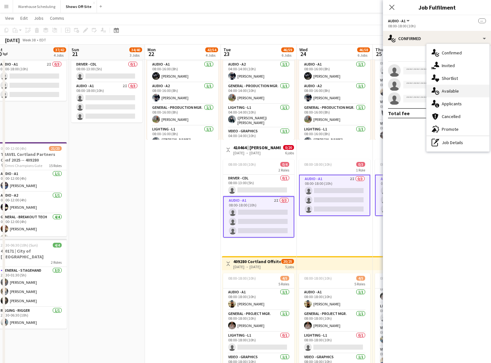
click at [451, 93] on div "single-neutral-actions-upload Available" at bounding box center [458, 91] width 63 height 13
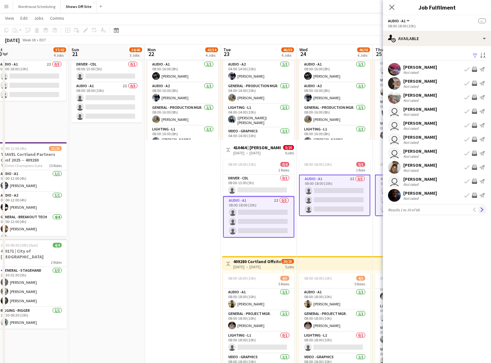
click at [480, 207] on app-icon "Next" at bounding box center [482, 209] width 4 height 4
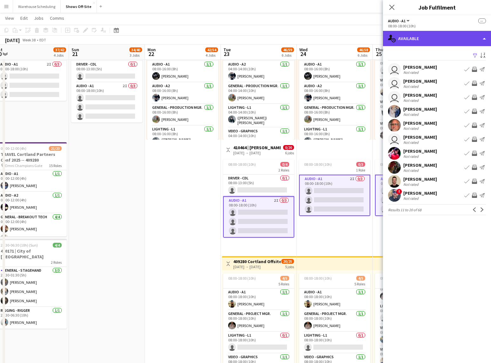
click at [424, 35] on div "single-neutral-actions-upload Available" at bounding box center [437, 38] width 108 height 15
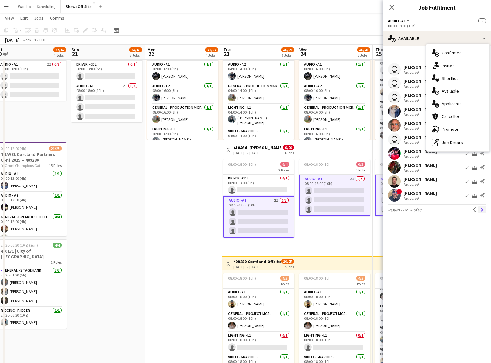
click at [480, 210] on app-icon "Next" at bounding box center [482, 209] width 4 height 4
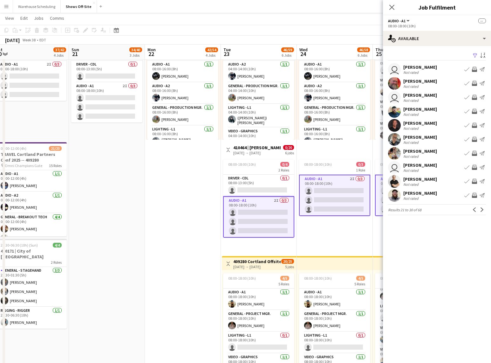
click at [480, 210] on app-icon "Next" at bounding box center [482, 209] width 4 height 4
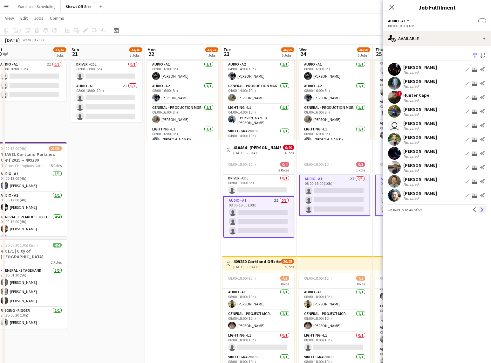
click at [482, 208] on app-icon "Next" at bounding box center [482, 209] width 4 height 4
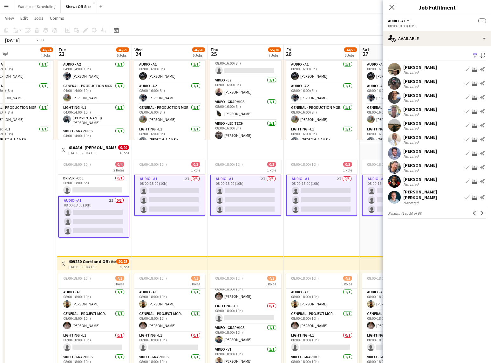
scroll to position [0, 263]
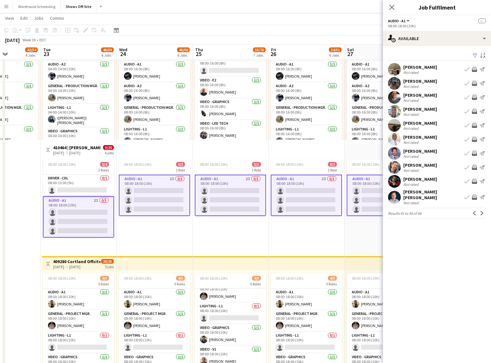
drag, startPoint x: 170, startPoint y: 218, endPoint x: -32, endPoint y: 222, distance: 202.6
click at [0, 222] on html "Menu Boards Boards Boards All jobs Status Workforce Workforce My Workforce Recr…" at bounding box center [245, 159] width 491 height 864
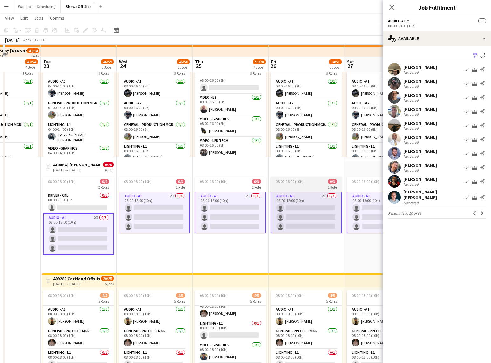
scroll to position [268, 0]
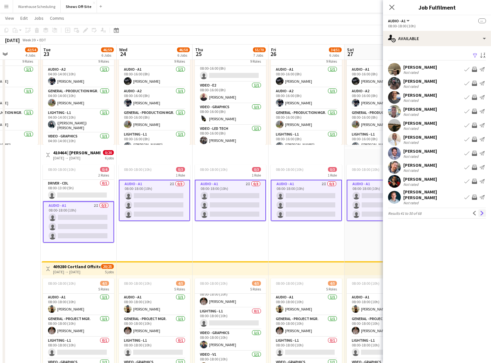
click at [484, 211] on app-icon "Next" at bounding box center [482, 213] width 4 height 4
click at [484, 209] on app-icon "Next" at bounding box center [482, 209] width 4 height 4
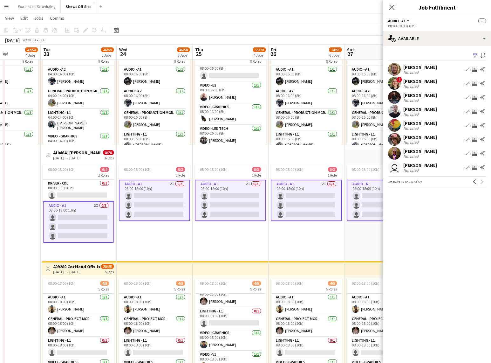
click at [394, 140] on app-user-avatar at bounding box center [394, 139] width 13 height 13
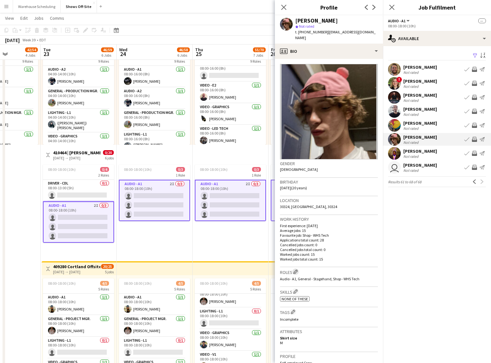
click at [297, 269] on app-icon "Edit crew company roles" at bounding box center [295, 271] width 4 height 4
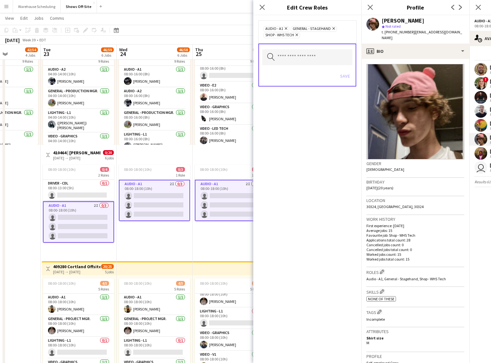
click at [284, 28] on icon "Remove" at bounding box center [285, 28] width 4 height 4
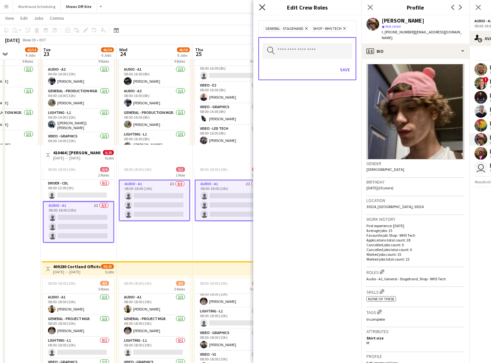
click at [263, 8] on icon at bounding box center [262, 7] width 6 height 6
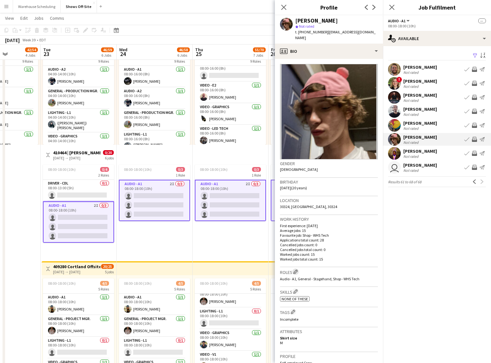
click at [297, 269] on app-icon "Edit crew company roles" at bounding box center [295, 271] width 4 height 4
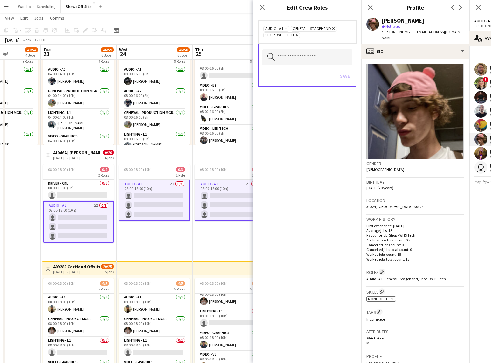
click at [286, 29] on icon "Remove" at bounding box center [285, 28] width 4 height 4
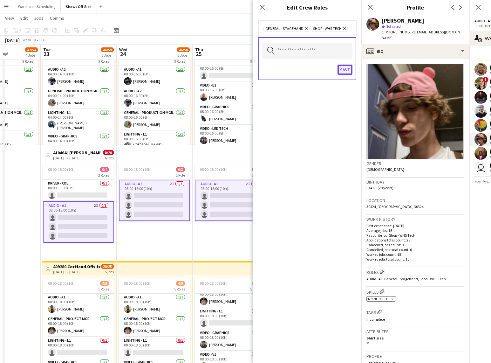
click at [349, 69] on button "Save" at bounding box center [345, 70] width 15 height 10
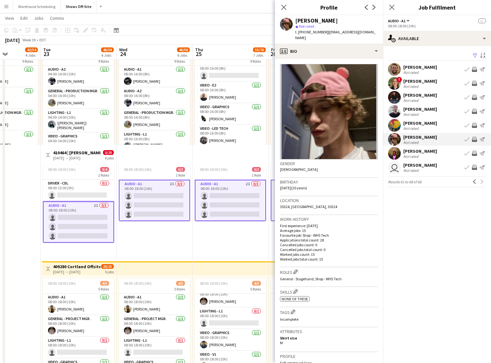
click at [410, 165] on div "[PERSON_NAME]" at bounding box center [420, 165] width 34 height 6
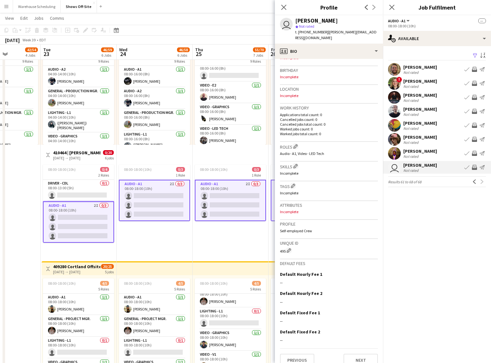
scroll to position [0, 0]
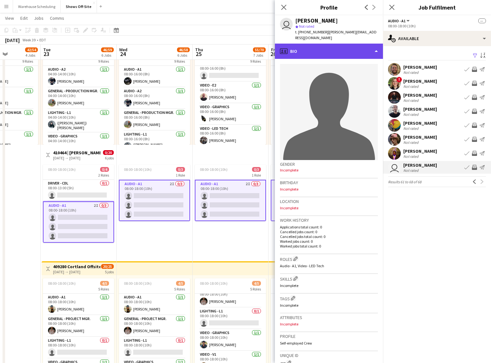
click at [364, 45] on div "profile Bio" at bounding box center [329, 51] width 108 height 15
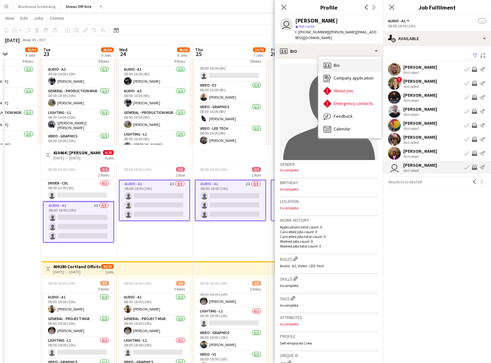
click at [340, 65] on div "Bio Bio" at bounding box center [350, 65] width 63 height 13
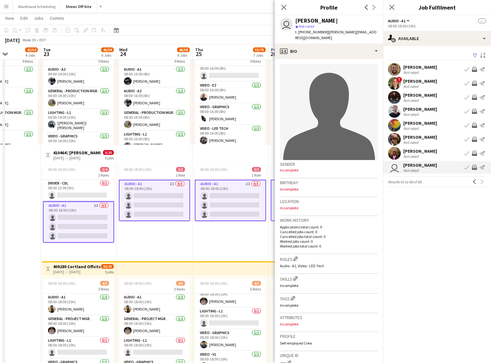
scroll to position [115, 0]
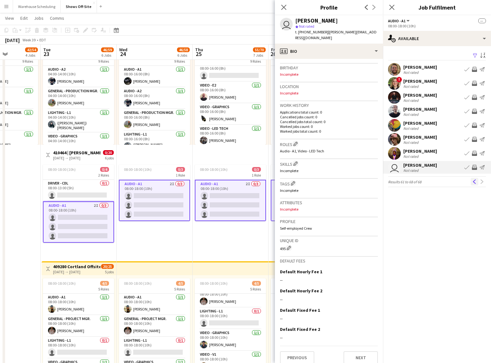
click at [473, 183] on app-icon "Previous" at bounding box center [474, 181] width 4 height 4
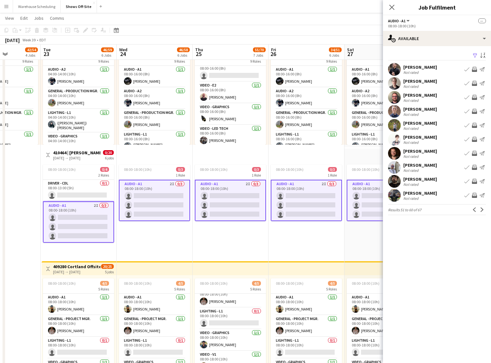
click at [393, 98] on app-user-avatar at bounding box center [394, 97] width 13 height 13
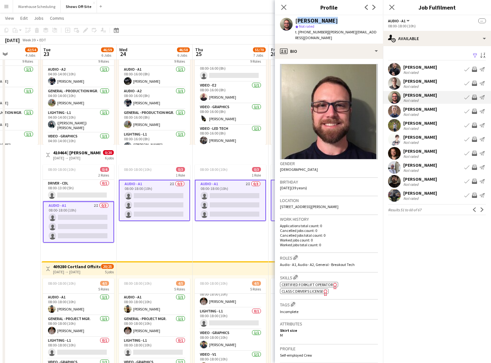
drag, startPoint x: 325, startPoint y: 22, endPoint x: 296, endPoint y: 22, distance: 28.6
click at [296, 22] on div "[PERSON_NAME]" at bounding box center [336, 21] width 83 height 6
copy div "[PERSON_NAME]"
click at [392, 81] on app-user-avatar at bounding box center [394, 83] width 13 height 13
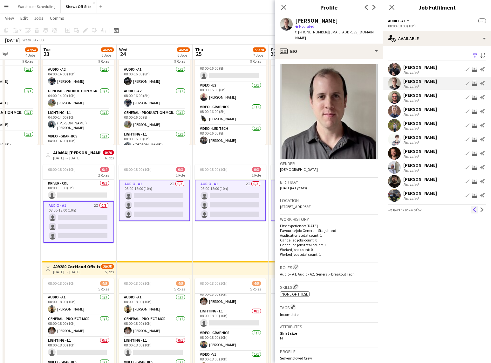
click at [472, 210] on button "Previous" at bounding box center [475, 210] width 8 height 8
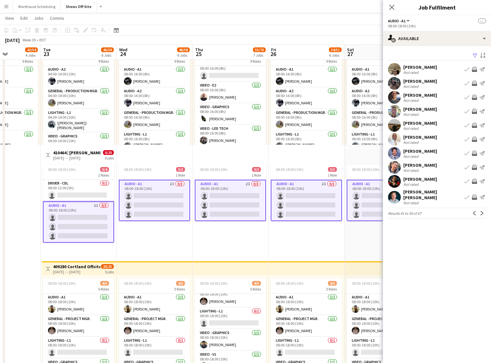
click at [472, 210] on button "Previous" at bounding box center [475, 213] width 8 height 8
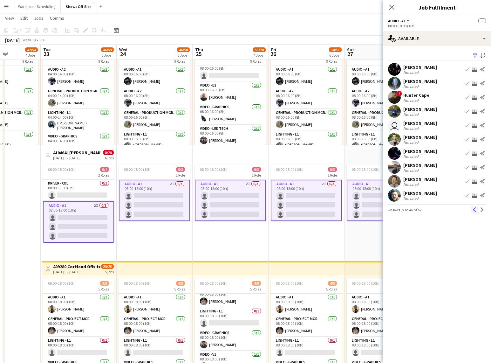
click at [471, 208] on button "Previous" at bounding box center [475, 210] width 8 height 8
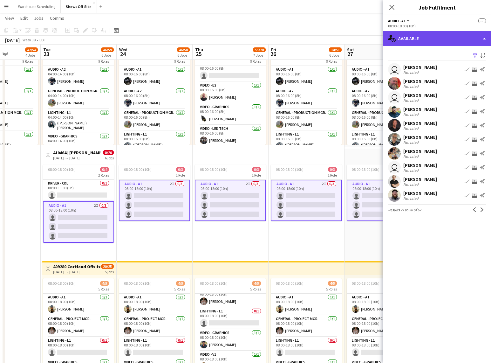
click at [424, 35] on div "single-neutral-actions-upload Available" at bounding box center [437, 38] width 108 height 15
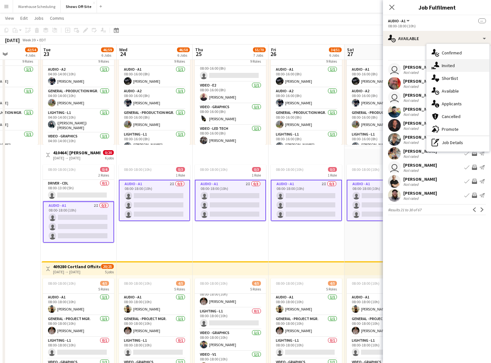
click at [435, 67] on icon "single-neutral-actions-share-1" at bounding box center [436, 66] width 8 height 8
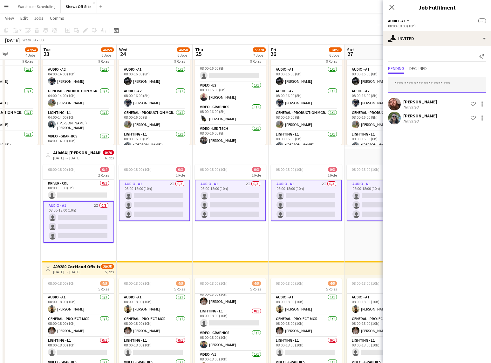
click at [417, 79] on input "text" at bounding box center [437, 85] width 98 height 16
type input "*****"
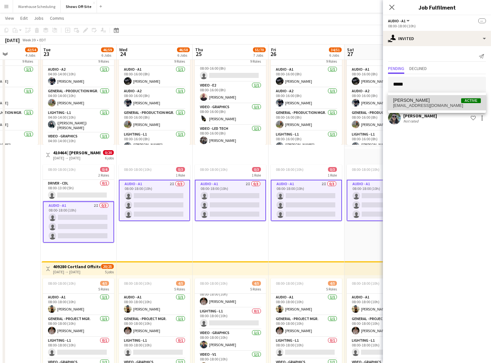
click at [444, 105] on span "[EMAIL_ADDRESS][DOMAIN_NAME]" at bounding box center [437, 105] width 88 height 5
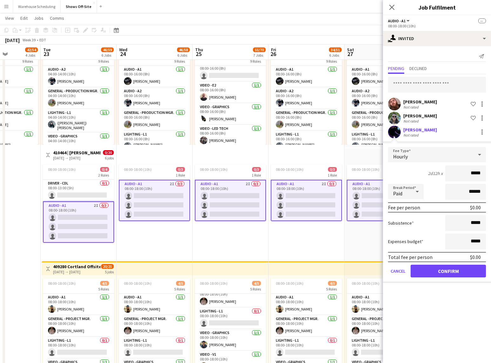
click at [435, 277] on form "Fee Type Hourly 2d12h x ***** Break Period Paid ****** Fee per person $0.00 Sub…" at bounding box center [437, 215] width 108 height 136
click at [435, 273] on button "Confirm" at bounding box center [448, 271] width 75 height 13
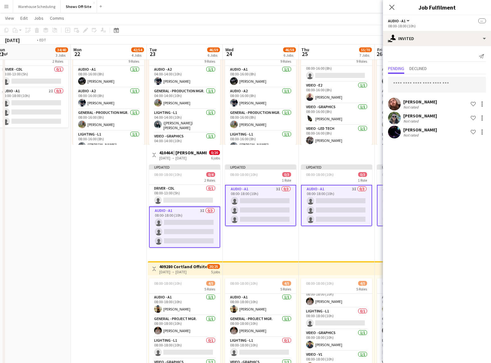
drag, startPoint x: 198, startPoint y: 237, endPoint x: 376, endPoint y: 222, distance: 179.3
click at [380, 223] on app-calendar-viewport "Fri 19 5/8 3 Jobs Sat 20 37/42 4 Jobs Sun 21 34/40 3 Jobs Mon 22 42/54 4 Jobs T…" at bounding box center [245, 176] width 491 height 839
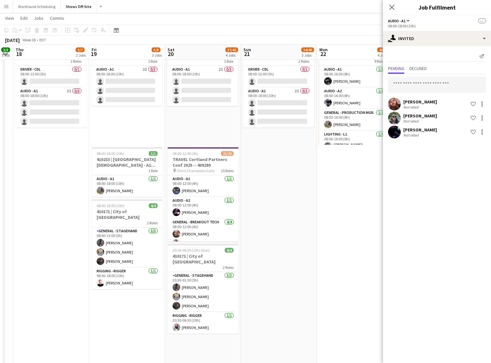
scroll to position [0, 137]
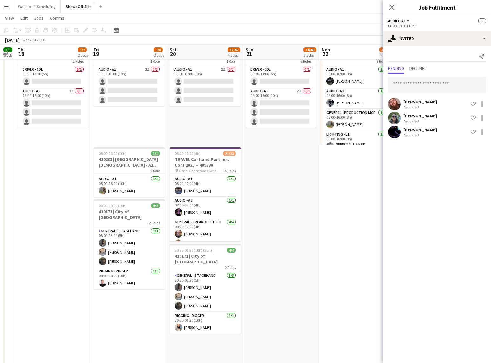
drag, startPoint x: 80, startPoint y: 205, endPoint x: 252, endPoint y: 192, distance: 171.9
click at [252, 192] on app-calendar-viewport "Tue 16 3/3 1 Job Wed 17 3/3 1 Job Thu 18 3/7 2 Jobs Fri 19 5/8 3 Jobs Sat 20 37…" at bounding box center [245, 176] width 491 height 839
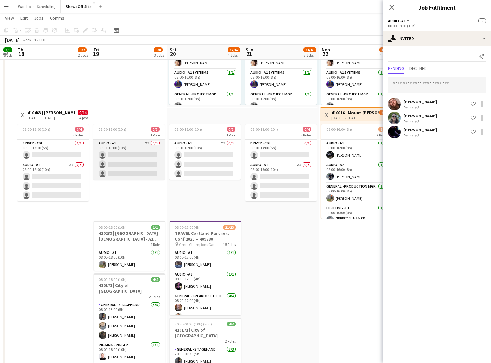
click at [108, 151] on app-card-role "Audio - A1 2I 0/3 08:00-18:00 (10h) single-neutral-actions single-neutral-actio…" at bounding box center [128, 160] width 71 height 40
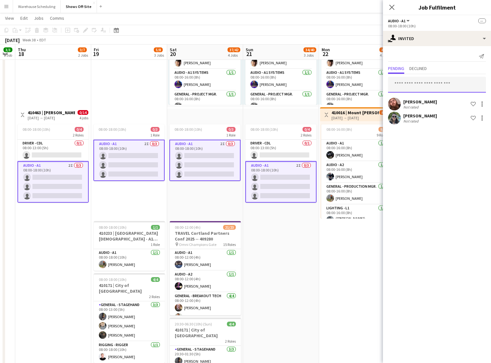
click at [427, 80] on input "text" at bounding box center [437, 85] width 98 height 16
type input "*****"
click at [420, 100] on span "[PERSON_NAME]" at bounding box center [411, 100] width 37 height 5
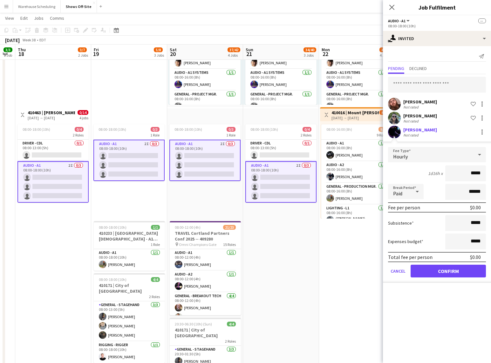
click at [452, 263] on form "Fee Type Hourly 1d16h x ***** Break Period Paid ****** Fee per person $0.00 Sub…" at bounding box center [437, 215] width 108 height 136
click at [450, 267] on button "Confirm" at bounding box center [448, 271] width 75 height 13
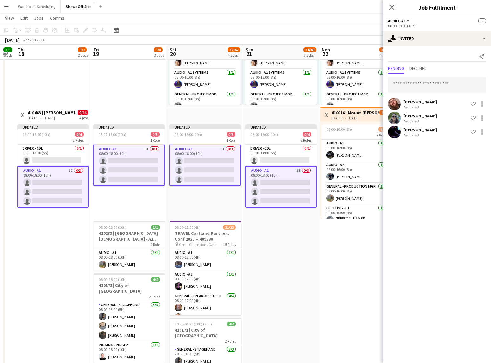
click at [387, 6] on div "Close pop-in" at bounding box center [392, 7] width 18 height 15
click at [388, 6] on app-icon "Close pop-in" at bounding box center [392, 7] width 8 height 8
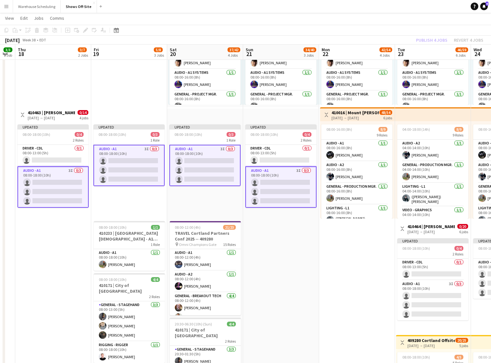
click at [394, 11] on app-navbar "Menu Boards Boards Boards All jobs Status Workforce Workforce My Workforce Recr…" at bounding box center [245, 6] width 491 height 13
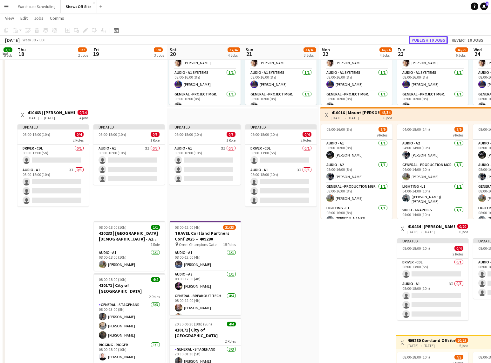
click at [431, 38] on button "Publish 10 jobs" at bounding box center [428, 40] width 39 height 8
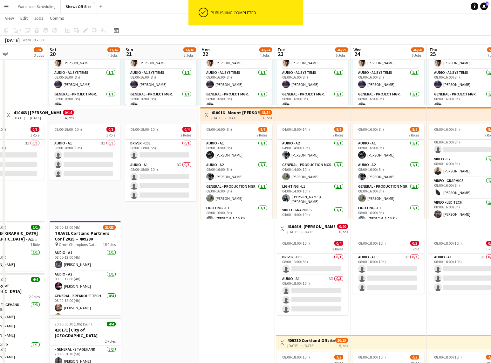
scroll to position [0, 258]
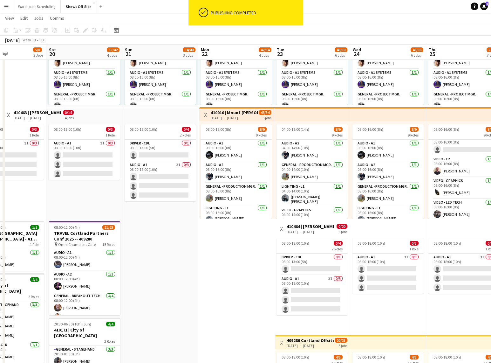
drag, startPoint x: 290, startPoint y: 285, endPoint x: 169, endPoint y: 288, distance: 120.9
click at [169, 288] on app-calendar-viewport "Tue 16 3/3 1 Job Wed 17 3/3 1 Job Thu 18 3/7 2 Jobs Fri 19 5/8 3 Jobs Sat 20 37…" at bounding box center [245, 250] width 491 height 839
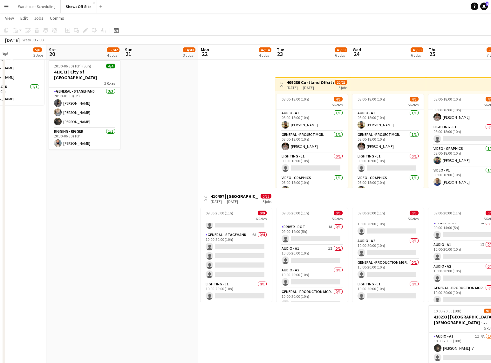
scroll to position [0, 234]
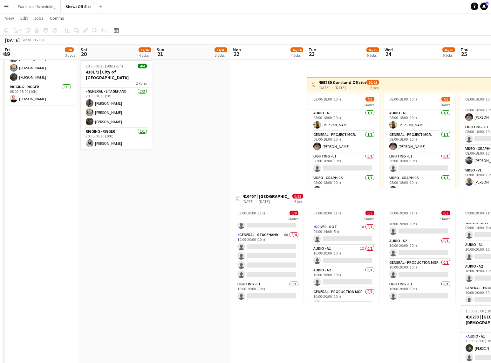
drag, startPoint x: 269, startPoint y: 321, endPoint x: 141, endPoint y: 312, distance: 128.8
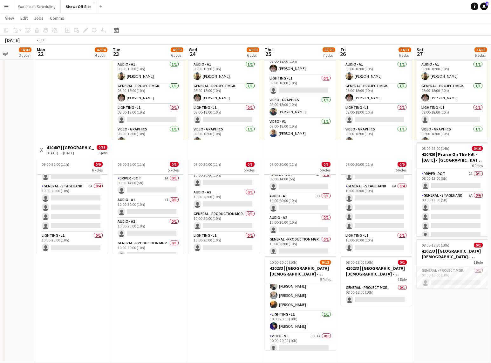
scroll to position [0, 222]
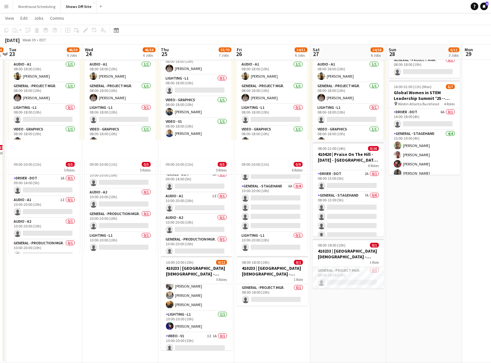
drag, startPoint x: 426, startPoint y: 326, endPoint x: 287, endPoint y: 313, distance: 139.9
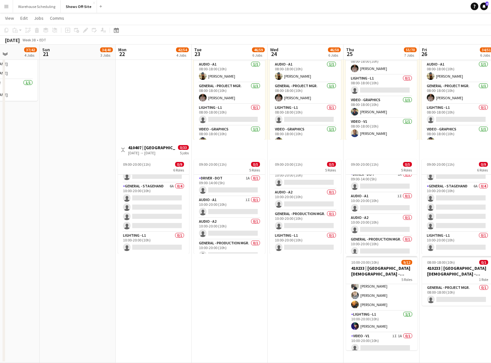
scroll to position [0, 187]
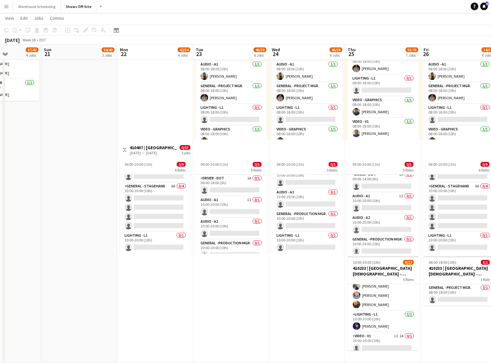
drag, startPoint x: 307, startPoint y: 306, endPoint x: 462, endPoint y: 304, distance: 155.8
click at [137, 237] on app-card-role "Lighting - L1 0/1 10:00-20:00 (10h) single-neutral-actions" at bounding box center [155, 243] width 71 height 22
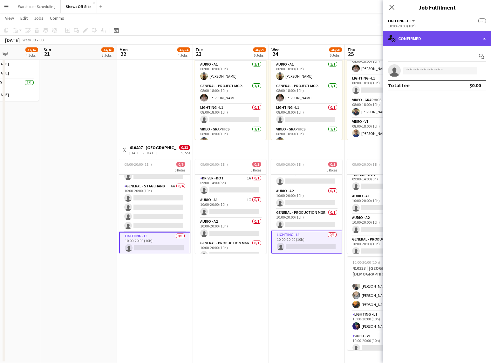
click at [434, 41] on div "single-neutral-actions-check-2 Confirmed" at bounding box center [437, 38] width 108 height 15
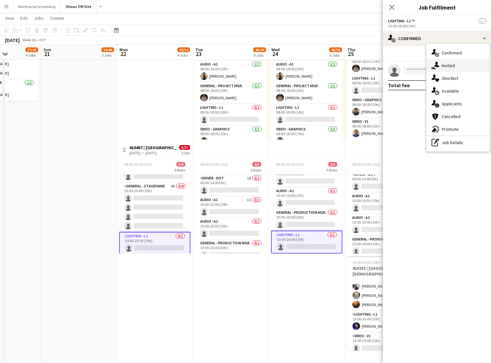
click at [440, 63] on div "single-neutral-actions-share-1 Invited" at bounding box center [458, 65] width 63 height 13
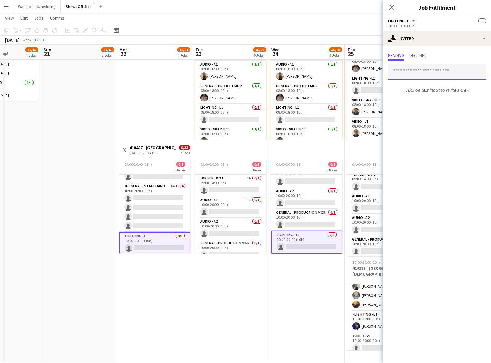
click at [419, 73] on input "text" at bounding box center [437, 72] width 98 height 16
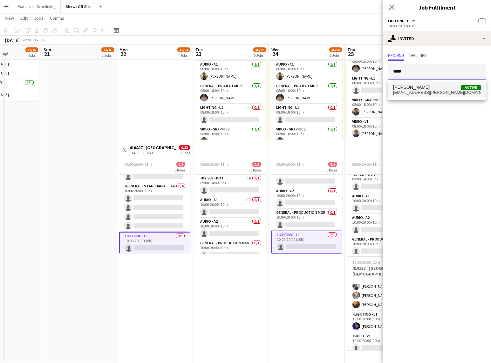
type input "****"
click at [419, 85] on span "[PERSON_NAME]" at bounding box center [411, 87] width 37 height 5
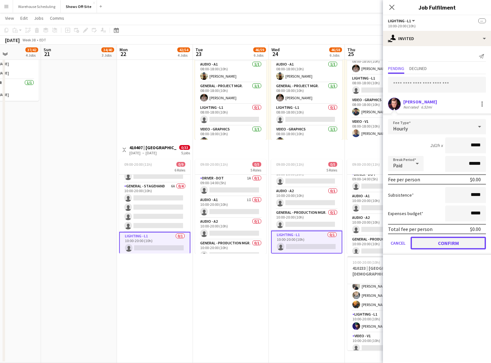
click at [438, 240] on button "Confirm" at bounding box center [448, 243] width 75 height 13
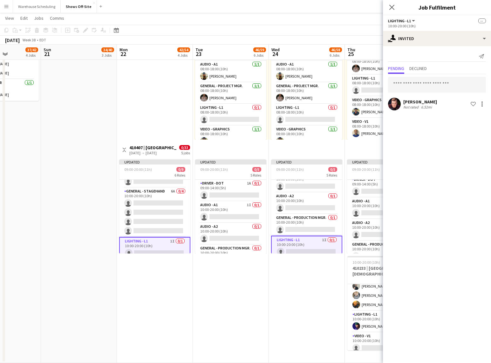
drag, startPoint x: 391, startPoint y: 5, endPoint x: 427, endPoint y: 30, distance: 43.7
click at [391, 5] on icon "Close pop-in" at bounding box center [391, 7] width 5 height 5
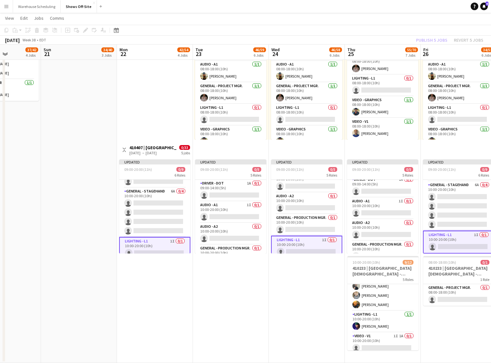
click at [439, 44] on div "Publish 5 jobs Revert 5 jobs" at bounding box center [450, 40] width 83 height 8
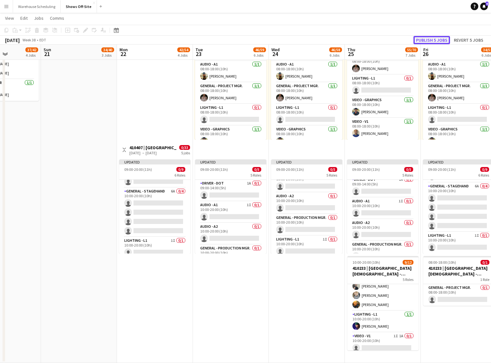
click at [438, 40] on button "Publish 5 jobs" at bounding box center [432, 40] width 37 height 8
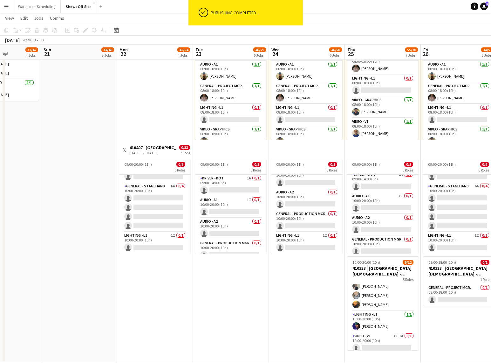
click at [160, 239] on app-job-card "09:00-20:00 (11h) 0/9 6 Roles Driver - DOT 1A 0/1 09:00-14:00 (5h) single-neutr…" at bounding box center [154, 206] width 71 height 94
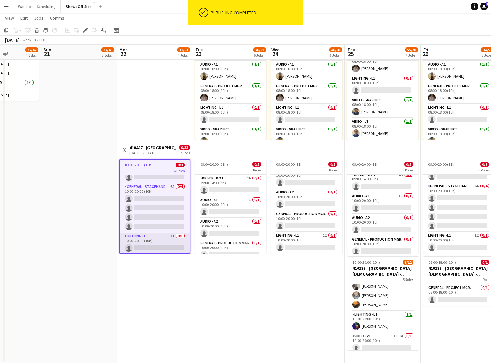
click at [150, 242] on app-card-role "Lighting - L1 1I 0/1 10:00-20:00 (10h) single-neutral-actions" at bounding box center [155, 243] width 70 height 22
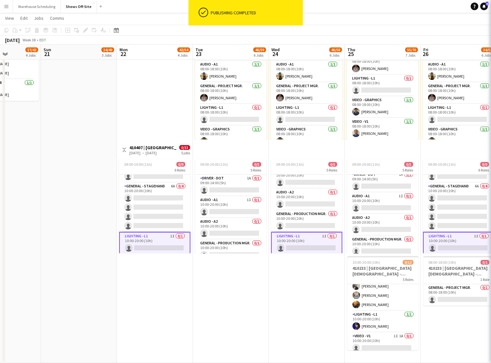
scroll to position [80, 0]
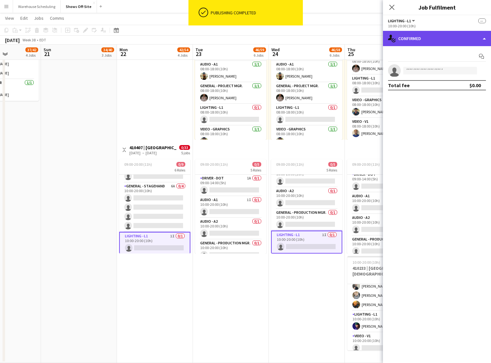
click at [435, 41] on div "single-neutral-actions-check-2 Confirmed" at bounding box center [437, 38] width 108 height 15
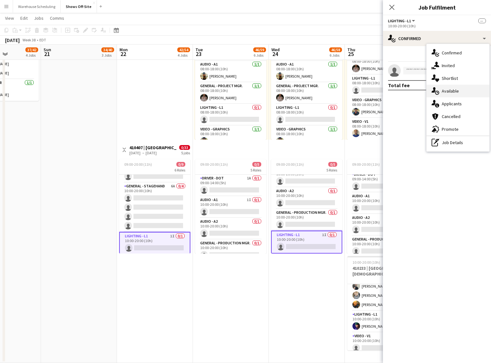
click at [453, 92] on div "single-neutral-actions-upload Available" at bounding box center [458, 91] width 63 height 13
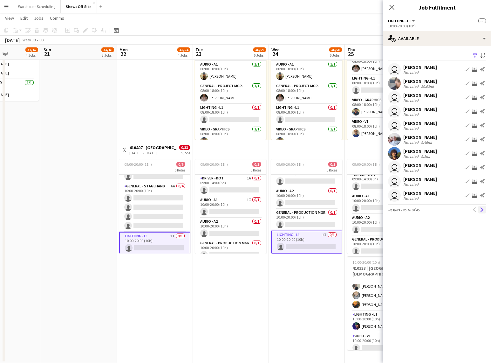
click at [484, 209] on app-icon "Next" at bounding box center [482, 209] width 4 height 4
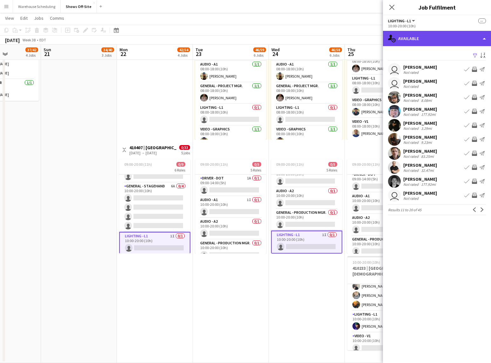
click at [430, 42] on div "single-neutral-actions-upload Available" at bounding box center [437, 38] width 108 height 15
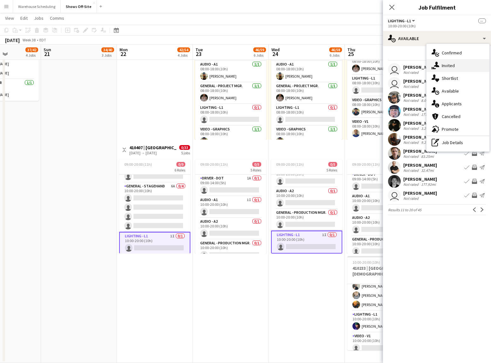
click at [438, 65] on icon at bounding box center [436, 64] width 5 height 5
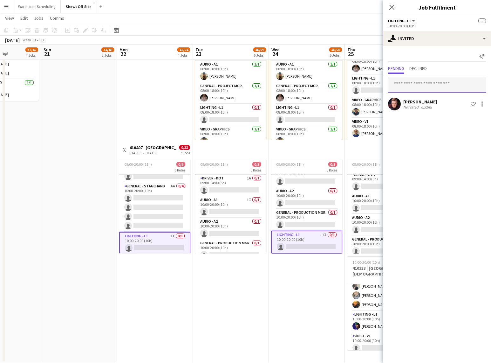
click at [421, 82] on input "text" at bounding box center [437, 85] width 98 height 16
type input "*****"
click at [438, 103] on span "[EMAIL_ADDRESS][DOMAIN_NAME]" at bounding box center [437, 105] width 88 height 5
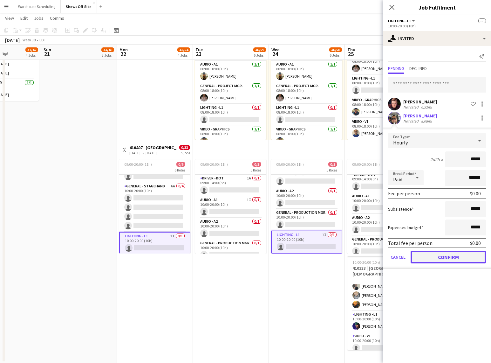
click at [439, 259] on button "Confirm" at bounding box center [448, 257] width 75 height 13
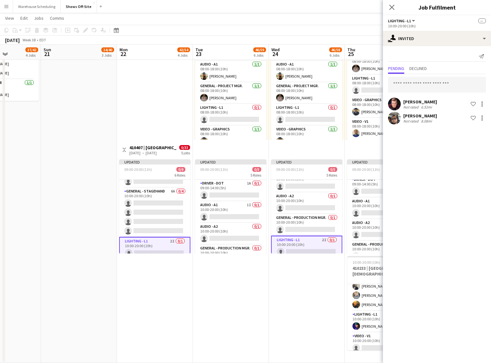
scroll to position [85, 0]
drag, startPoint x: 389, startPoint y: 5, endPoint x: 400, endPoint y: 23, distance: 20.1
click at [389, 5] on icon "Close pop-in" at bounding box center [391, 7] width 5 height 5
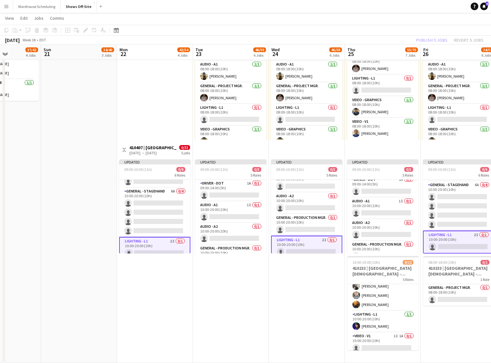
click at [400, 23] on app-page-menu "View Day view expanded Day view collapsed Month view Date picker Jump to [DATE]…" at bounding box center [245, 19] width 491 height 12
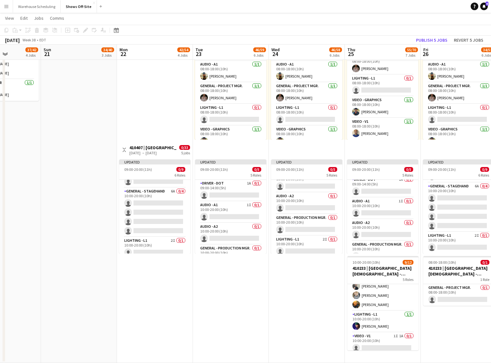
scroll to position [84, 0]
click at [419, 39] on button "Publish 5 jobs" at bounding box center [432, 40] width 37 height 8
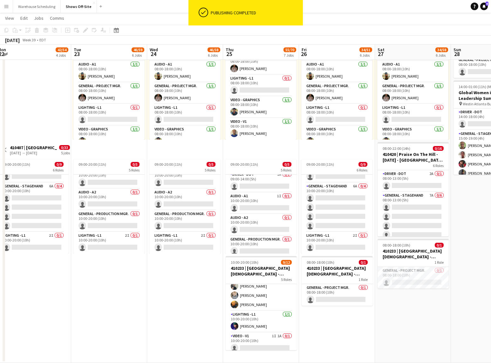
scroll to position [0, 236]
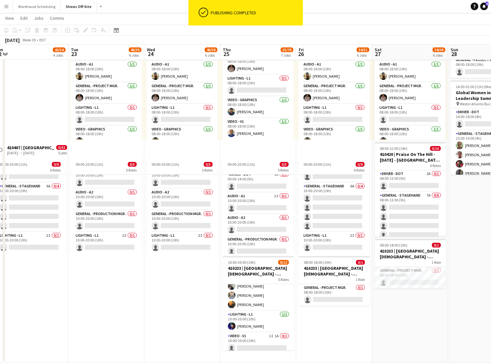
drag, startPoint x: 242, startPoint y: 265, endPoint x: 117, endPoint y: 266, distance: 124.6
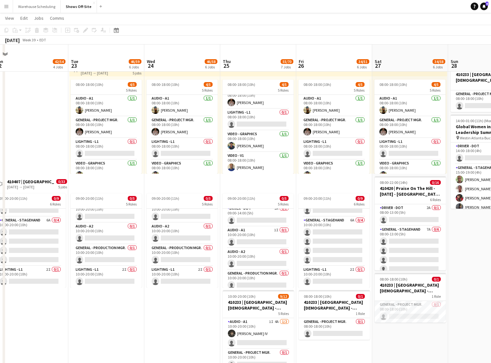
scroll to position [501, 0]
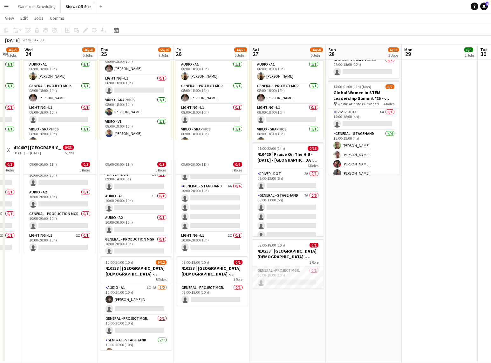
drag, startPoint x: 403, startPoint y: 321, endPoint x: 279, endPoint y: 319, distance: 124.3
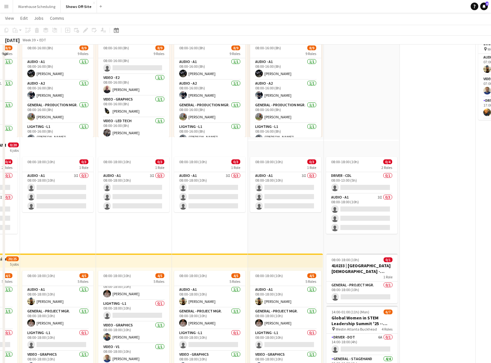
scroll to position [0, 0]
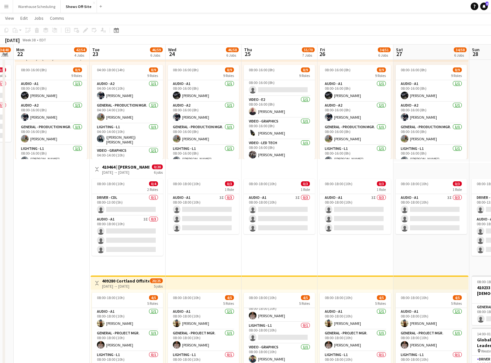
drag, startPoint x: 197, startPoint y: 245, endPoint x: 343, endPoint y: 241, distance: 145.7
click at [343, 241] on app-calendar-viewport "Sat 20 37/42 4 Jobs Sun 21 34/40 3 Jobs Mon 22 42/54 4 Jobs Tue 23 46/59 6 Jobs…" at bounding box center [245, 190] width 491 height 839
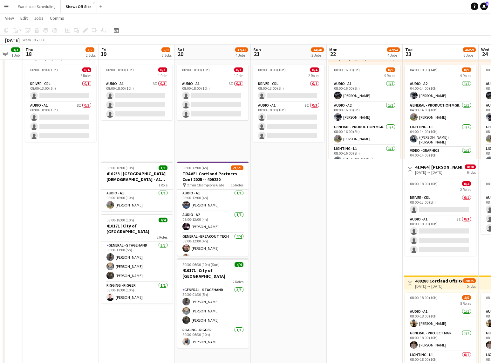
drag, startPoint x: 68, startPoint y: 249, endPoint x: 382, endPoint y: 236, distance: 313.5
click at [382, 236] on app-calendar-viewport "Tue 16 3/3 1 Job Wed 17 3/3 1 Job Thu 18 3/7 2 Jobs Fri 19 5/8 3 Jobs Sat 20 37…" at bounding box center [245, 190] width 491 height 839
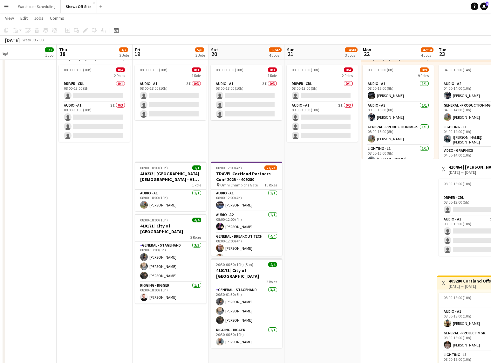
drag, startPoint x: 342, startPoint y: 233, endPoint x: 420, endPoint y: 227, distance: 78.5
click at [420, 227] on app-calendar-viewport "Mon 15 3/3 1 Job Tue 16 3/3 1 Job Wed 17 3/3 1 Job Thu 18 3/7 2 Jobs Fri 19 5/8…" at bounding box center [245, 190] width 491 height 839
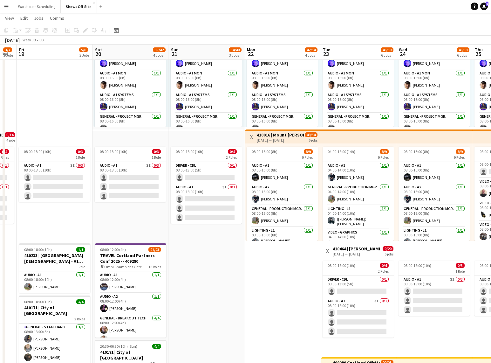
drag, startPoint x: 277, startPoint y: 211, endPoint x: 85, endPoint y: 222, distance: 192.4
click at [85, 222] on app-calendar-viewport "Tue 16 3/3 1 Job Wed 17 3/3 1 Job Thu 18 3/7 2 Jobs Fri 19 5/8 3 Jobs Sat 20 37…" at bounding box center [245, 272] width 491 height 839
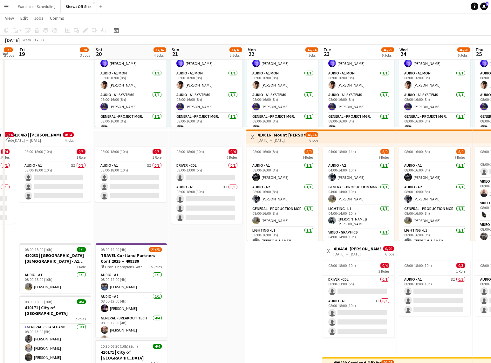
drag, startPoint x: 271, startPoint y: 267, endPoint x: 126, endPoint y: 243, distance: 147.0
click at [126, 243] on app-calendar-viewport "Tue 16 3/3 1 Job Wed 17 3/3 1 Job Thu 18 3/7 2 Jobs Fri 19 5/8 3 Jobs Sat 20 37…" at bounding box center [245, 272] width 491 height 839
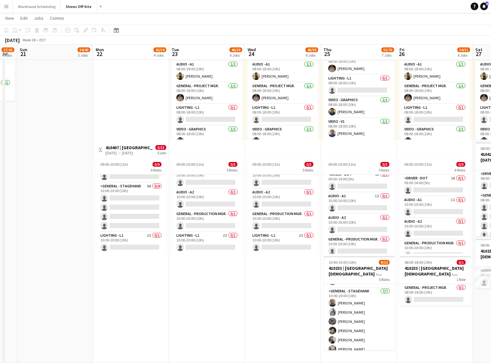
scroll to position [71, 0]
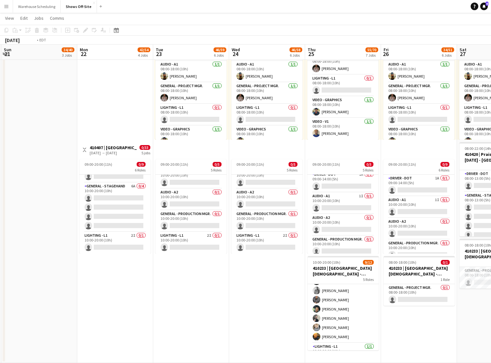
drag, startPoint x: 277, startPoint y: 319, endPoint x: 176, endPoint y: 314, distance: 101.3
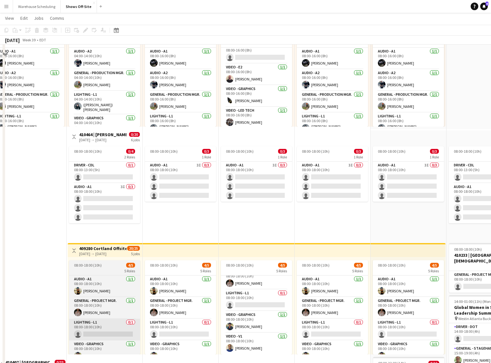
scroll to position [271, 0]
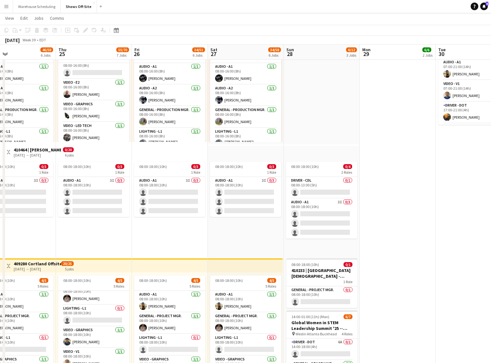
drag, startPoint x: 160, startPoint y: 238, endPoint x: 97, endPoint y: 240, distance: 63.3
click at [97, 240] on app-calendar-viewport "Sun 21 34/40 3 Jobs Mon 22 42/54 4 Jobs Tue 23 46/59 6 Jobs Wed 24 46/58 6 Jobs…" at bounding box center [245, 173] width 491 height 839
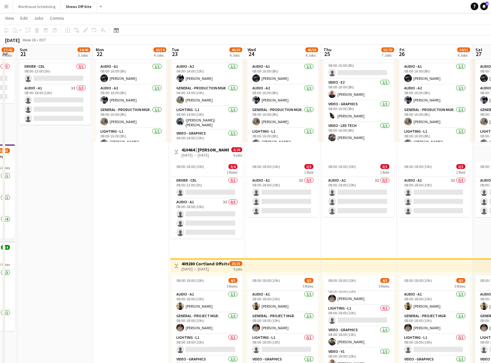
drag, startPoint x: 95, startPoint y: 240, endPoint x: 436, endPoint y: 203, distance: 343.6
click at [436, 203] on app-calendar-viewport "Fri 19 5/8 3 Jobs Sat 20 37/42 4 Jobs Sun 21 34/40 3 Jobs Mon 22 42/54 4 Jobs T…" at bounding box center [245, 173] width 491 height 839
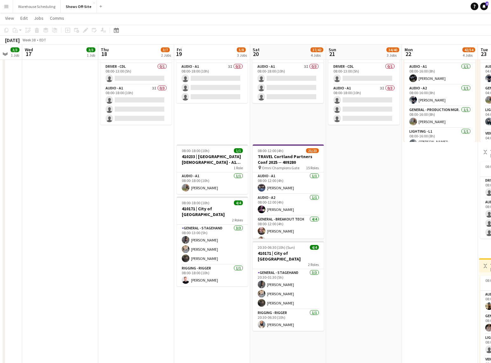
scroll to position [0, 129]
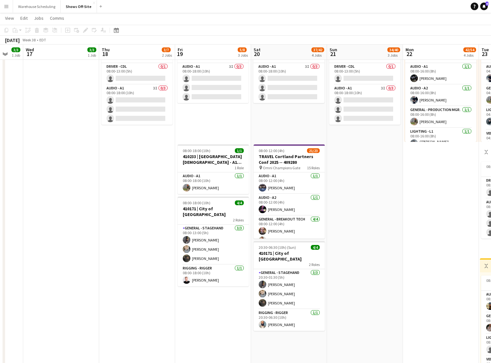
drag, startPoint x: 122, startPoint y: 218, endPoint x: 355, endPoint y: 190, distance: 234.7
click at [355, 190] on app-calendar-viewport "Mon 15 3/3 1 Job Tue 16 3/3 1 Job Wed 17 3/3 1 Job Thu 18 3/7 2 Jobs Fri 19 5/8…" at bounding box center [245, 173] width 491 height 839
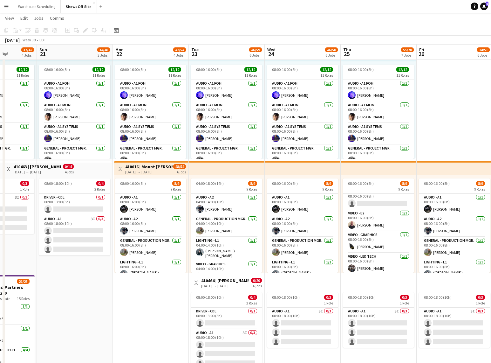
scroll to position [0, 157]
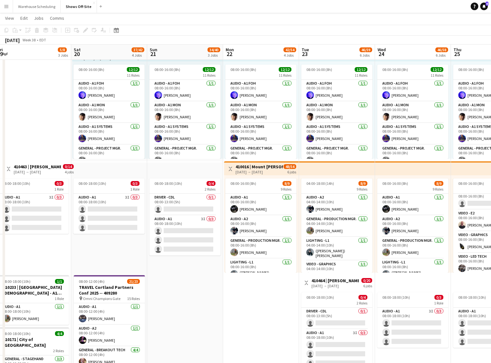
drag, startPoint x: 265, startPoint y: 249, endPoint x: 86, endPoint y: 242, distance: 180.1
click at [86, 242] on app-calendar-viewport "Wed 17 3/3 1 Job Thu 18 3/7 2 Jobs Fri 19 5/8 3 Jobs Sat 20 37/42 4 Jobs Sun 21…" at bounding box center [245, 304] width 491 height 839
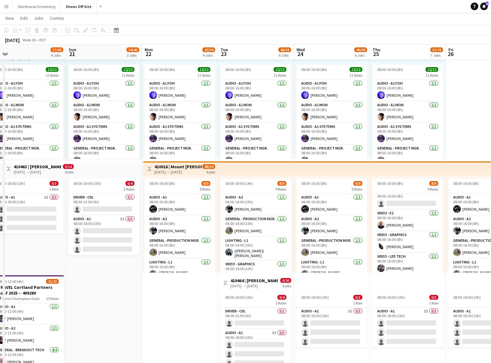
scroll to position [0, 241]
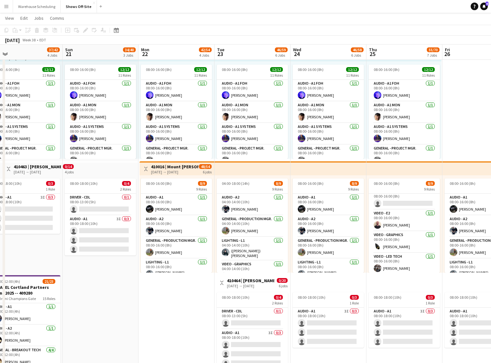
drag, startPoint x: 156, startPoint y: 241, endPoint x: 14, endPoint y: 249, distance: 142.3
click at [14, 249] on app-calendar-viewport "Wed 17 3/3 1 Job Thu 18 3/7 2 Jobs Fri 19 5/8 3 Jobs Sat 20 37/42 4 Jobs Sun 21…" at bounding box center [245, 304] width 491 height 839
click at [328, 327] on app-card-role "Audio - A1 3I 0/3 08:00-18:00 (10h) single-neutral-actions single-neutral-actio…" at bounding box center [328, 327] width 71 height 40
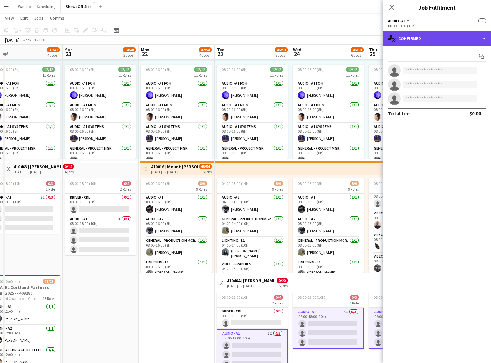
click at [451, 34] on div "single-neutral-actions-check-2 Confirmed" at bounding box center [437, 38] width 108 height 15
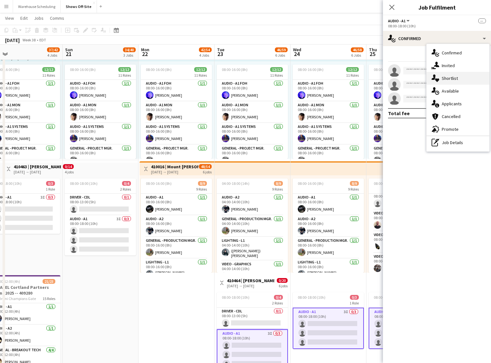
click at [454, 75] on div "single-neutral-actions-heart Shortlist" at bounding box center [458, 78] width 63 height 13
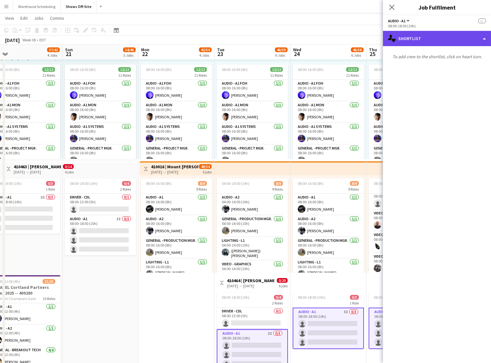
click at [452, 37] on div "single-neutral-actions-heart Shortlist" at bounding box center [437, 38] width 108 height 15
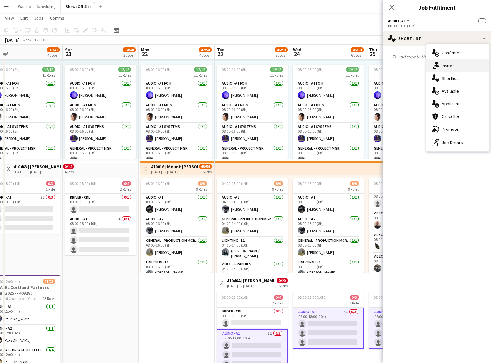
click at [452, 61] on div "single-neutral-actions-share-1 Invited" at bounding box center [458, 65] width 63 height 13
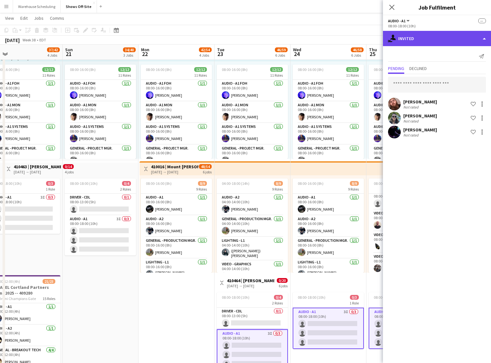
click at [442, 36] on div "single-neutral-actions-share-1 Invited" at bounding box center [437, 38] width 108 height 15
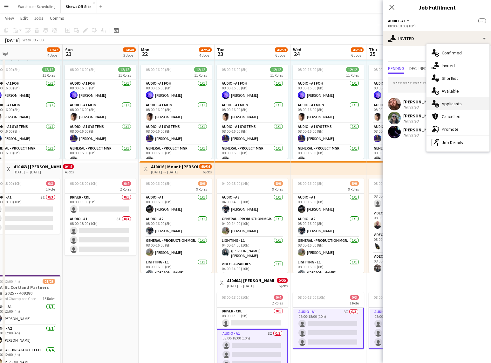
click at [474, 103] on div "single-neutral-actions-information Applicants" at bounding box center [458, 103] width 63 height 13
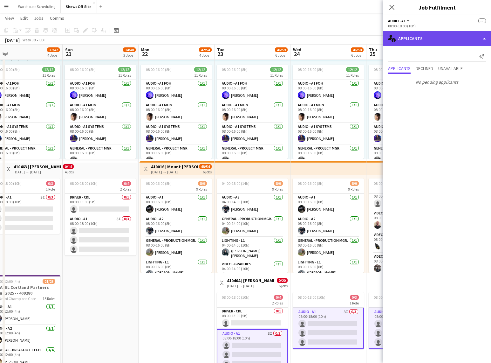
click at [440, 41] on div "single-neutral-actions-information Applicants" at bounding box center [437, 38] width 108 height 15
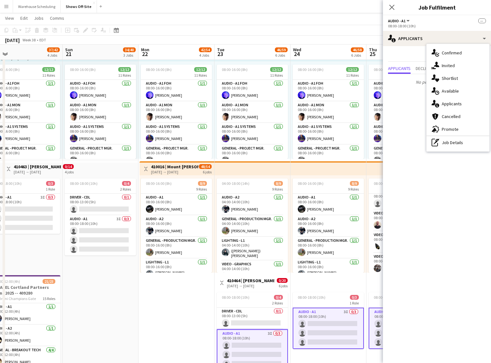
click at [403, 81] on p "No pending applicants" at bounding box center [437, 82] width 108 height 11
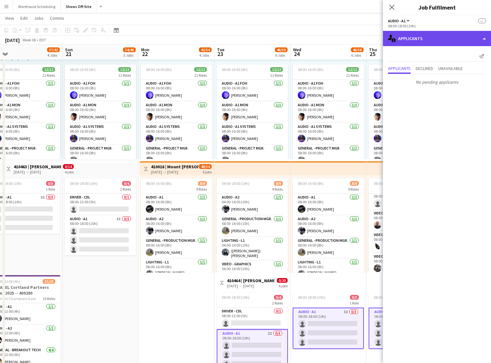
click at [409, 33] on div "single-neutral-actions-information Applicants" at bounding box center [437, 38] width 108 height 15
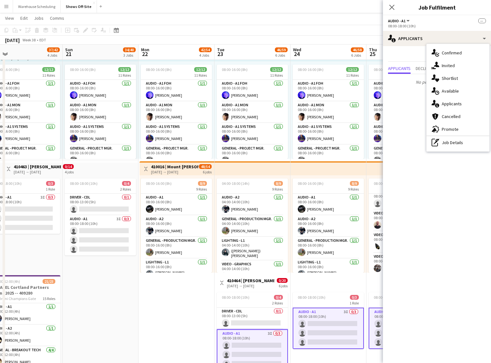
click at [175, 321] on app-date-cell "08:00-16:00 (8h) 22/24 pin Omni Champions Gate 16 Roles Audio - A1 [DATE] 08:00…" at bounding box center [177, 327] width 76 height 792
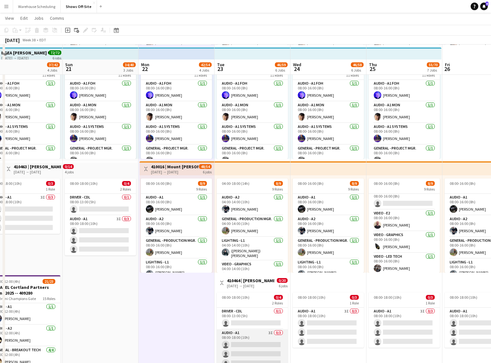
scroll to position [227, 0]
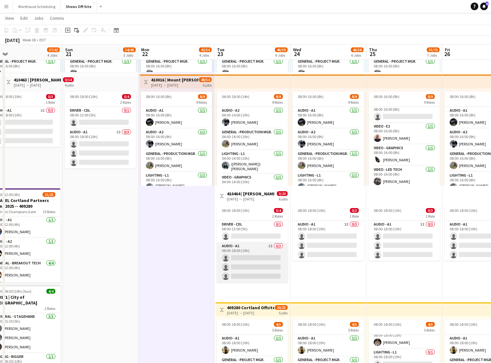
click at [245, 266] on app-card-role "Audio - A1 3I 0/3 08:00-18:00 (10h) single-neutral-actions single-neutral-actio…" at bounding box center [252, 262] width 71 height 40
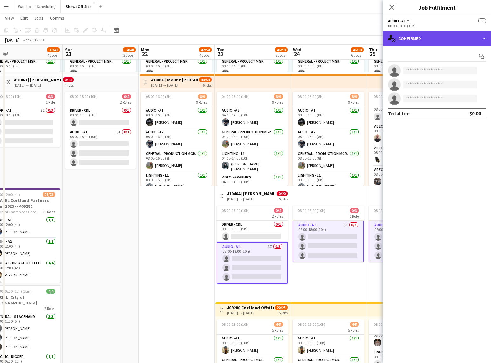
click at [420, 39] on div "single-neutral-actions-check-2 Confirmed" at bounding box center [437, 38] width 108 height 15
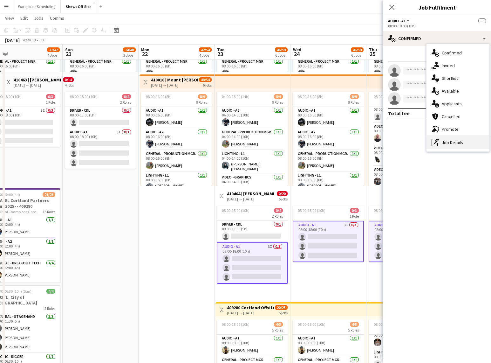
click at [450, 141] on div "pen-write Job Details" at bounding box center [458, 142] width 63 height 13
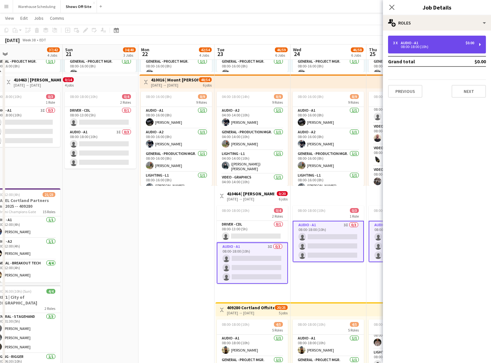
click at [411, 42] on div "Audio - A1" at bounding box center [411, 43] width 20 height 4
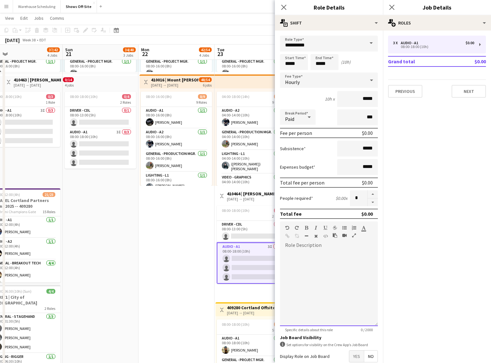
click at [302, 261] on div at bounding box center [329, 288] width 98 height 76
copy div "**********"
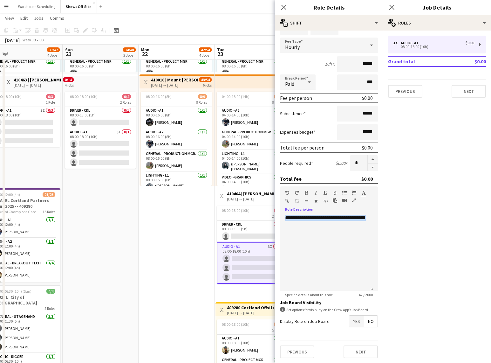
click at [354, 323] on span "Yes" at bounding box center [356, 320] width 15 height 11
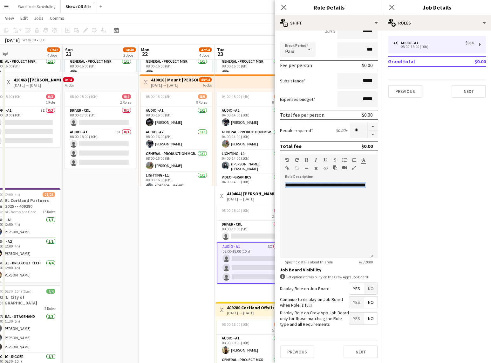
click at [355, 321] on span "Yes" at bounding box center [356, 318] width 15 height 11
click at [393, 5] on icon "Close pop-in" at bounding box center [392, 7] width 6 height 6
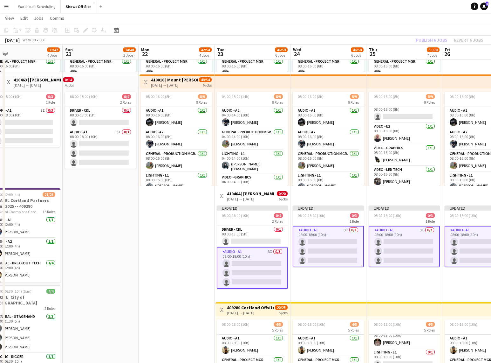
click at [425, 39] on div "Publish 6 jobs Revert 6 jobs" at bounding box center [450, 40] width 83 height 8
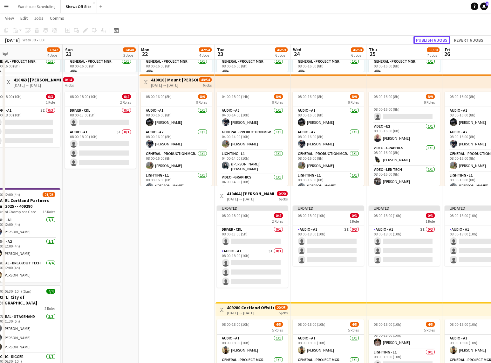
drag, startPoint x: 425, startPoint y: 39, endPoint x: 415, endPoint y: 41, distance: 10.4
click at [425, 39] on button "Publish 6 jobs" at bounding box center [432, 40] width 37 height 8
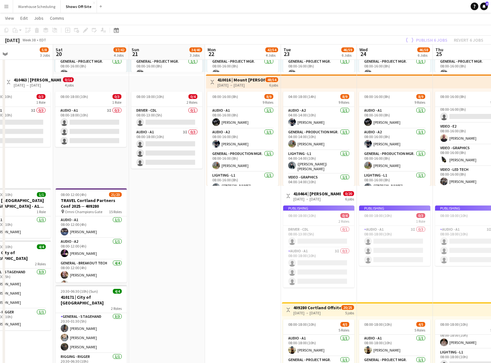
scroll to position [0, 158]
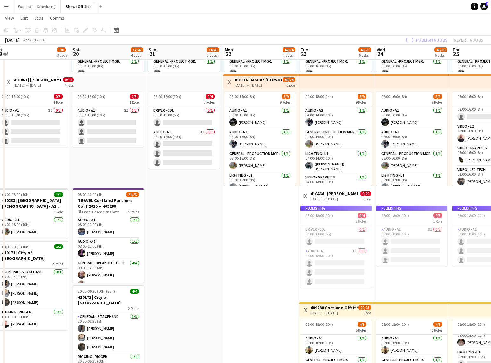
drag, startPoint x: 114, startPoint y: 224, endPoint x: 190, endPoint y: 195, distance: 81.7
click at [197, 209] on app-calendar-viewport "Wed 17 3/3 1 Job Thu 18 3/7 2 Jobs Fri 19 5/8 3 Jobs Sat 20 37/42 4 Jobs Sun 21…" at bounding box center [245, 217] width 491 height 839
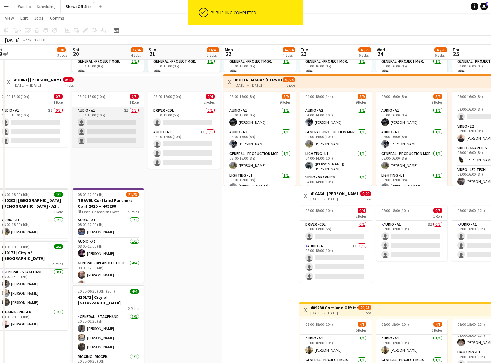
click at [121, 122] on app-card-role "Audio - A1 3I 0/3 08:00-18:00 (10h) single-neutral-actions single-neutral-actio…" at bounding box center [107, 127] width 71 height 40
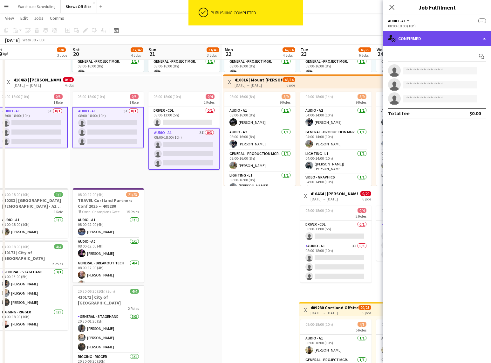
drag, startPoint x: 406, startPoint y: 41, endPoint x: 413, endPoint y: 43, distance: 7.3
click at [406, 41] on div "single-neutral-actions-check-2 Confirmed" at bounding box center [437, 38] width 108 height 15
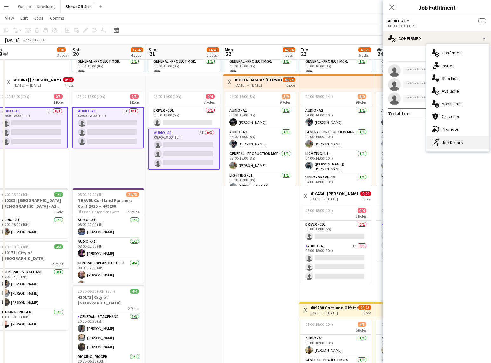
click at [451, 140] on div "pen-write Job Details" at bounding box center [458, 142] width 63 height 13
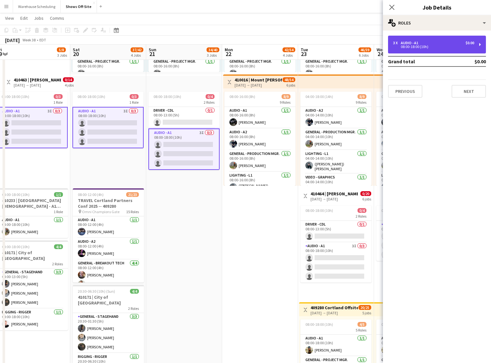
click at [438, 45] on div "08:00-18:00 (10h)" at bounding box center [433, 46] width 81 height 3
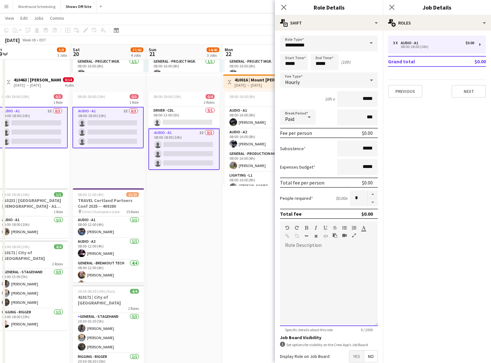
click at [323, 244] on div "default Heading 1 Heading 2 Heading 3 Heading 4 Heading 5 Heading 6 Heading 7 P…" at bounding box center [329, 233] width 98 height 24
paste div
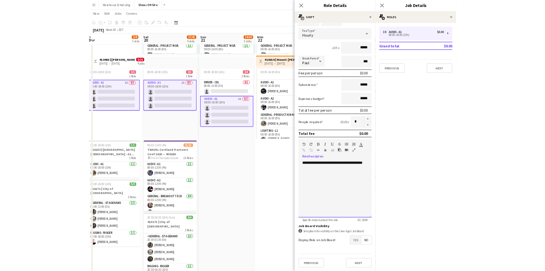
scroll to position [423, 0]
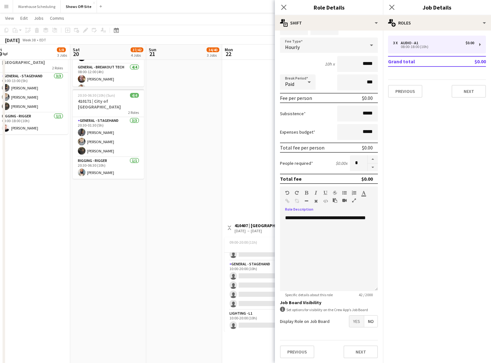
click at [353, 327] on mat-button-toggle-group "Yes No" at bounding box center [363, 321] width 29 height 12
click at [353, 323] on span "Yes" at bounding box center [356, 320] width 15 height 11
click at [351, 348] on span "Yes" at bounding box center [356, 350] width 15 height 11
click at [390, 7] on icon "Close pop-in" at bounding box center [392, 7] width 6 height 6
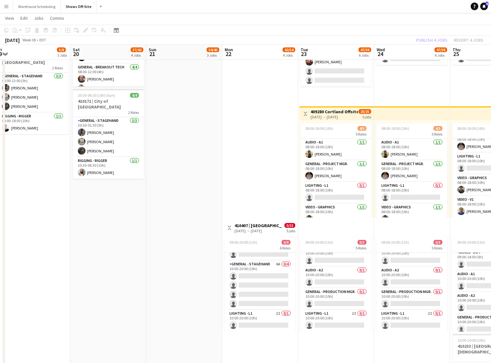
click at [425, 20] on app-page-menu "View Day view expanded Day view collapsed Month view Date picker Jump to [DATE]…" at bounding box center [245, 19] width 491 height 12
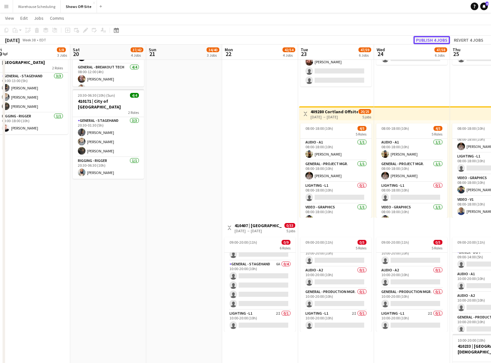
click at [431, 40] on button "Publish 4 jobs" at bounding box center [432, 40] width 37 height 8
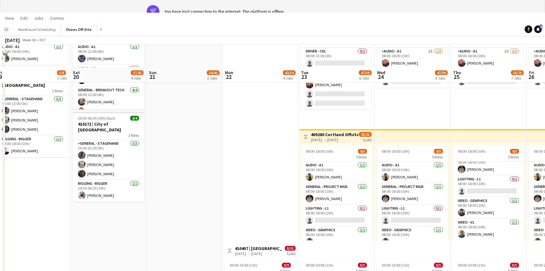
scroll to position [0, 0]
